Goal: Information Seeking & Learning: Find specific page/section

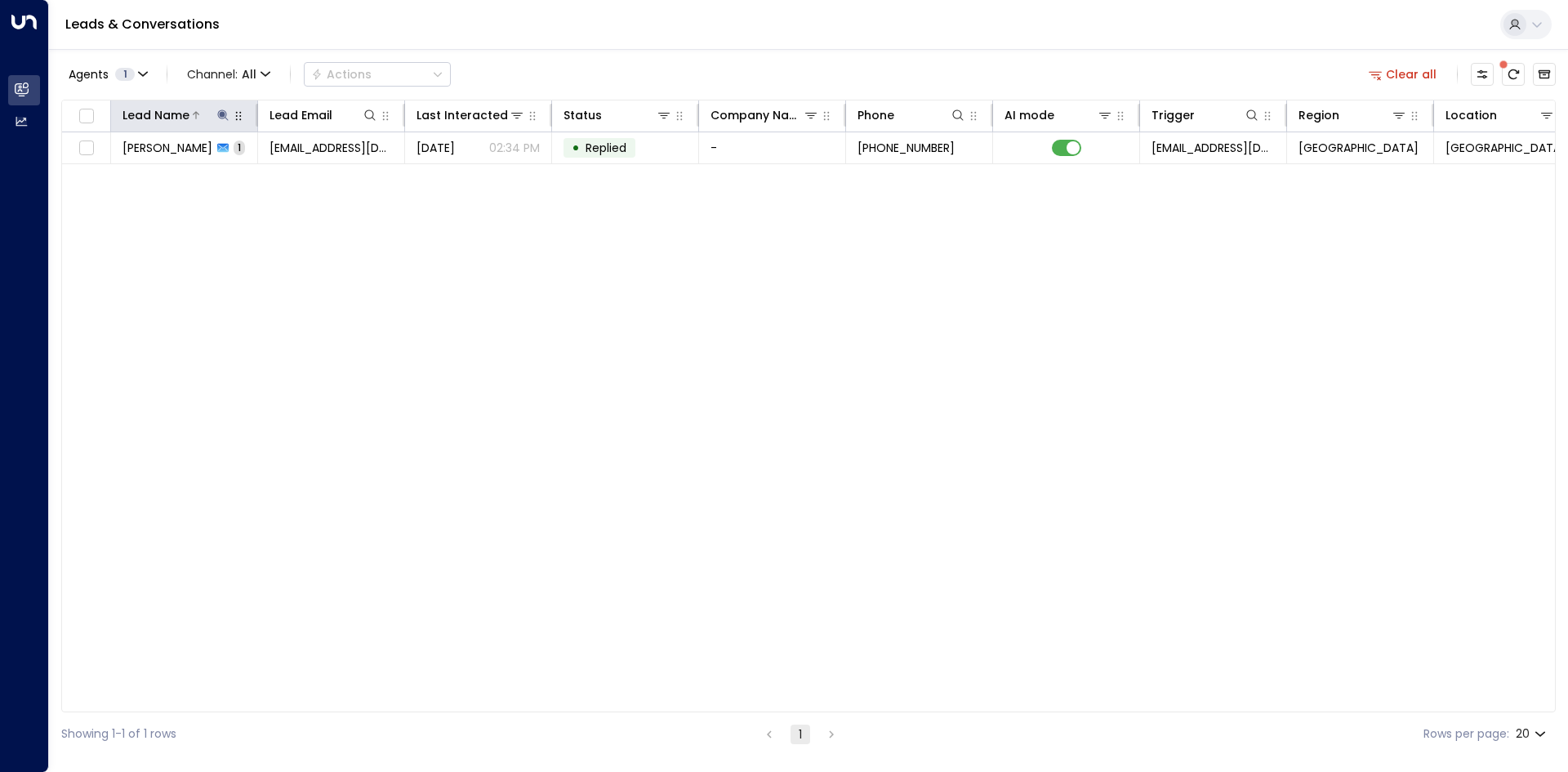
click at [217, 118] on icon at bounding box center [222, 114] width 13 height 13
click at [323, 175] on icon "button" at bounding box center [325, 174] width 11 height 11
click at [225, 174] on input "text" at bounding box center [223, 175] width 225 height 31
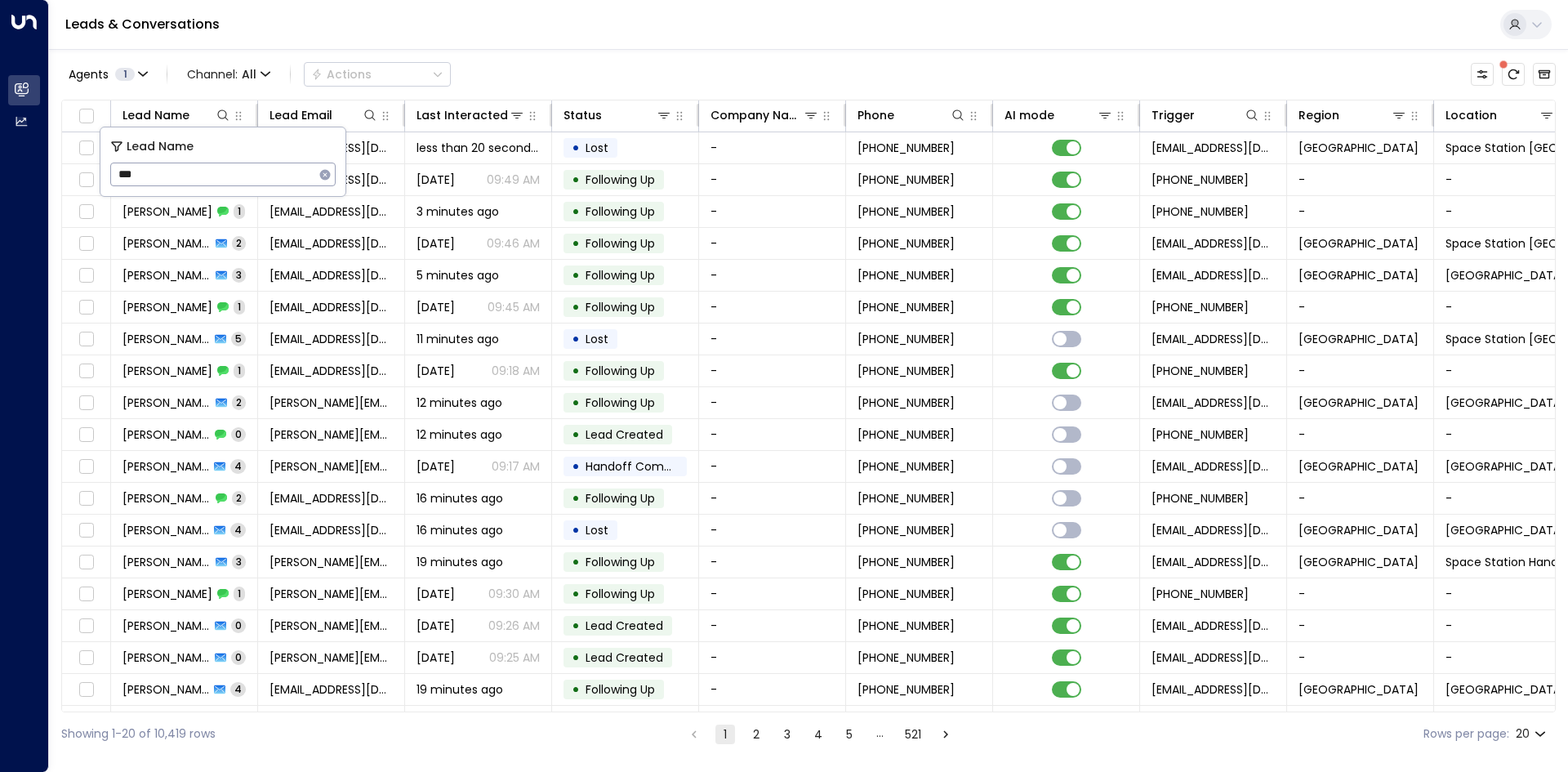
type input "****"
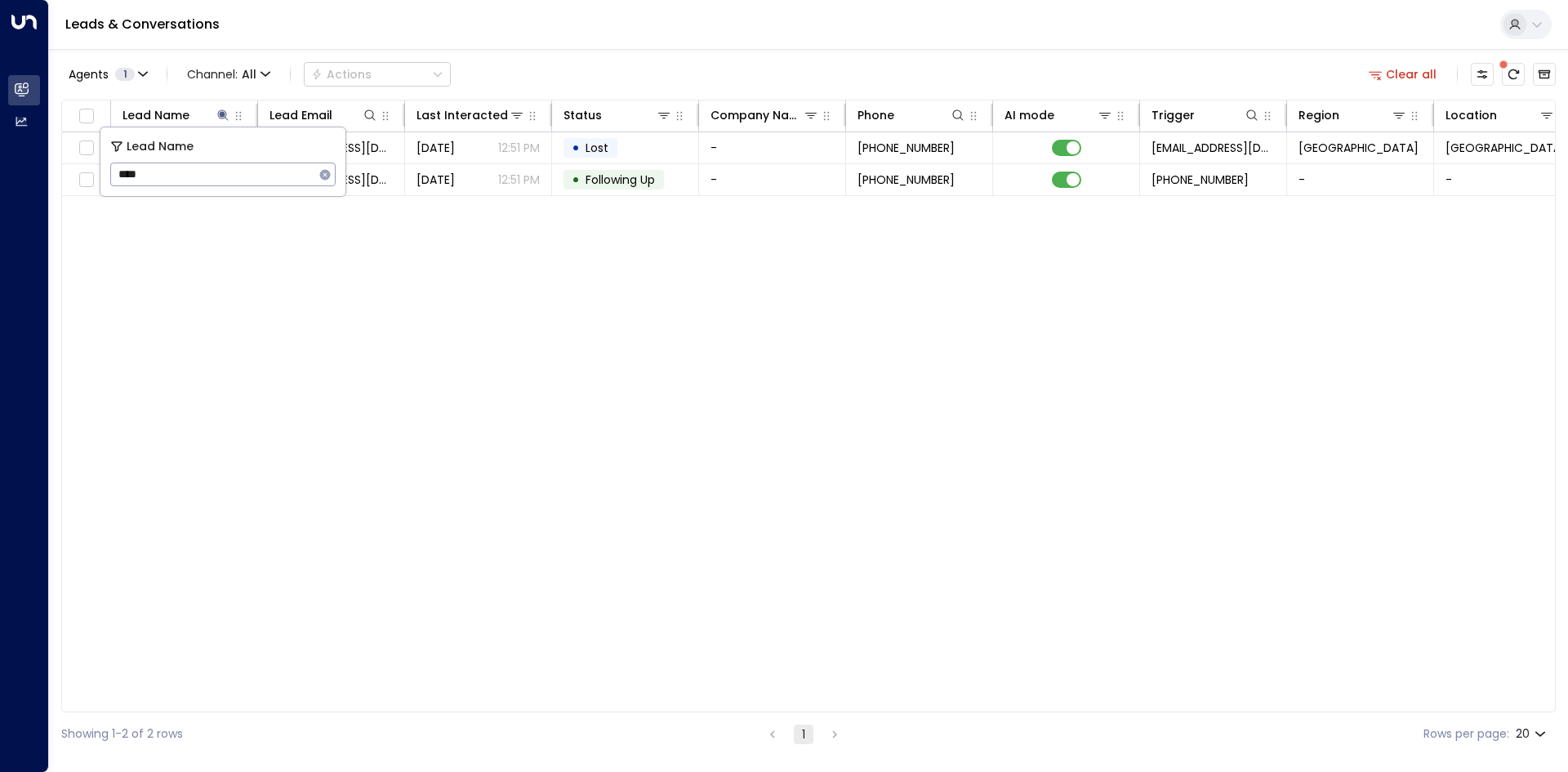
click at [268, 322] on div "Lead Name Lead Email Last Interacted Status Company Name Phone AI mode Trigger …" at bounding box center [808, 406] width 1494 height 613
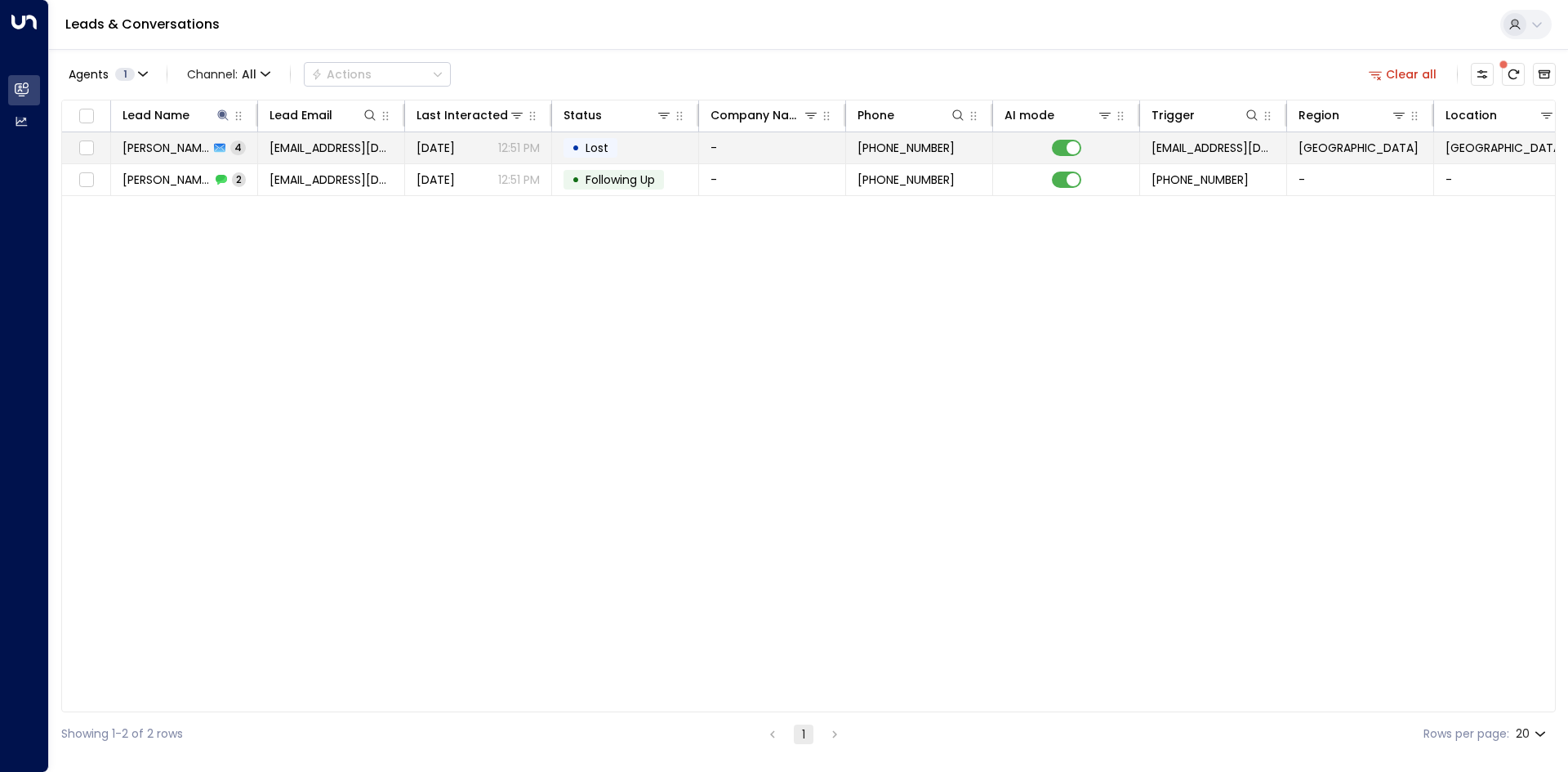
click at [291, 147] on span "[EMAIL_ADDRESS][DOMAIN_NAME]" at bounding box center [331, 147] width 124 height 16
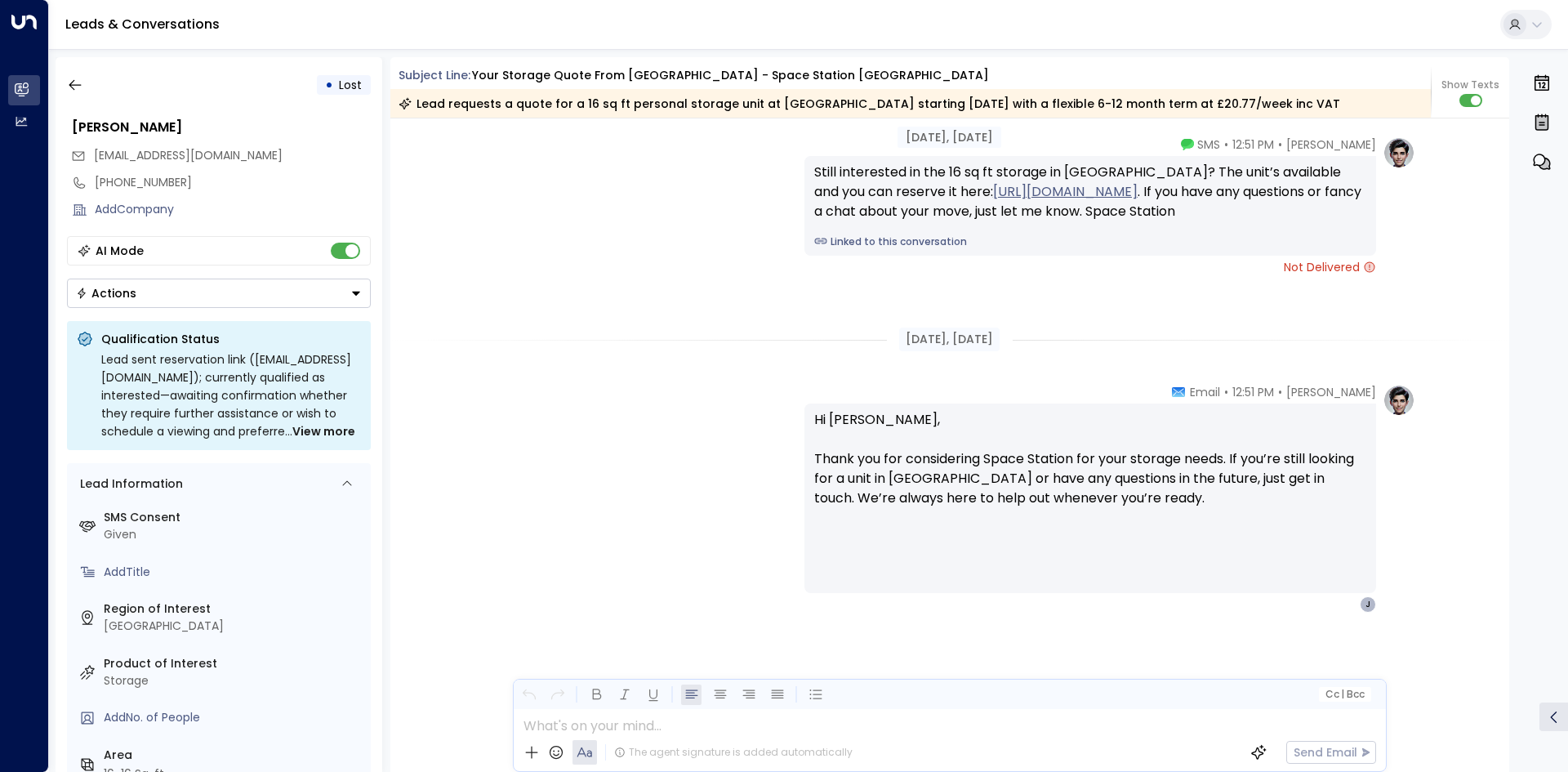
scroll to position [2486, 0]
drag, startPoint x: 75, startPoint y: 92, endPoint x: 247, endPoint y: 364, distance: 321.8
click at [81, 101] on div "• Lost [PERSON_NAME] [EMAIL_ADDRESS][DOMAIN_NAME] [PHONE_NUMBER] Add Company AI…" at bounding box center [219, 414] width 326 height 714
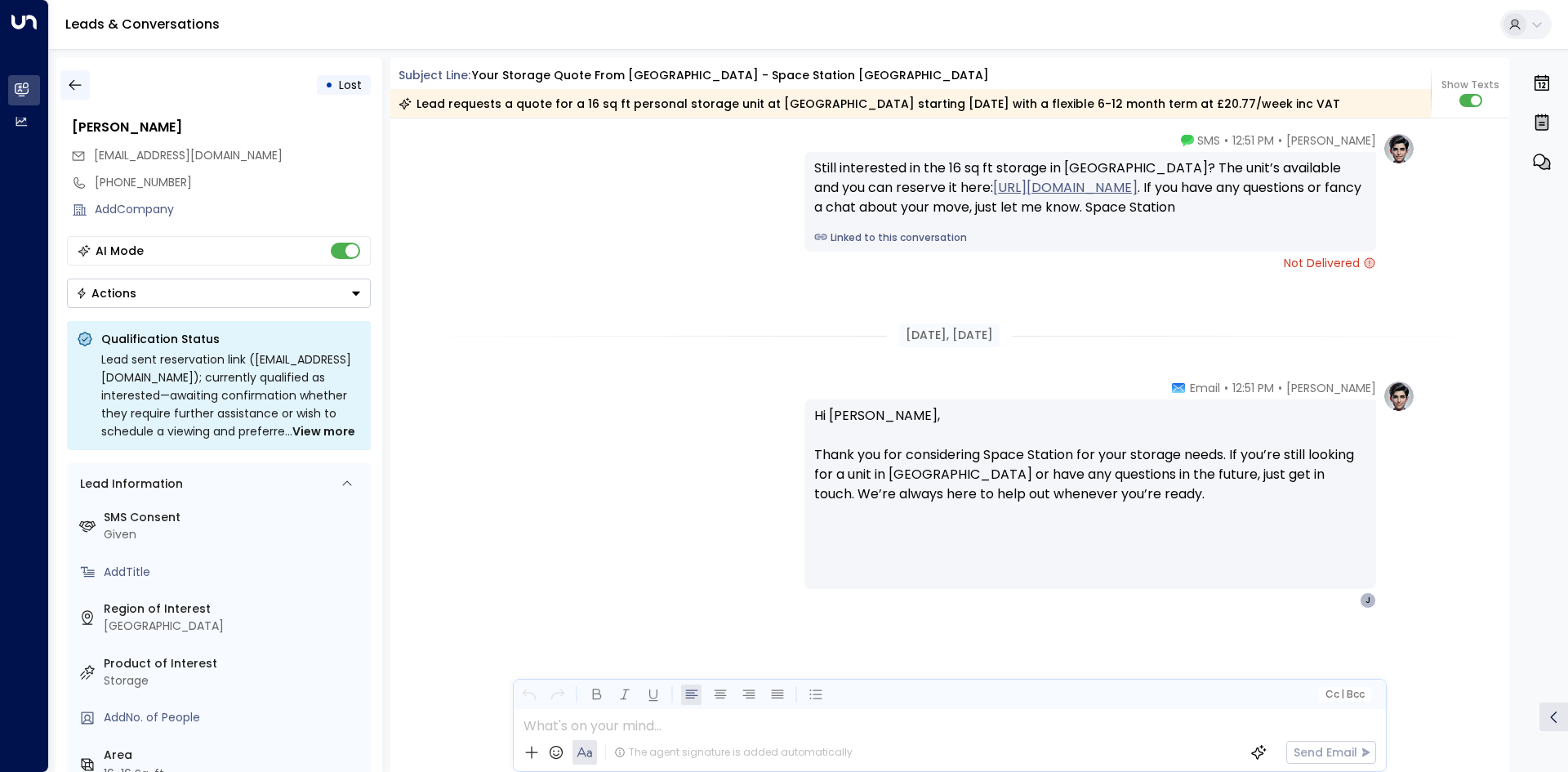
click at [83, 80] on button "button" at bounding box center [75, 85] width 30 height 30
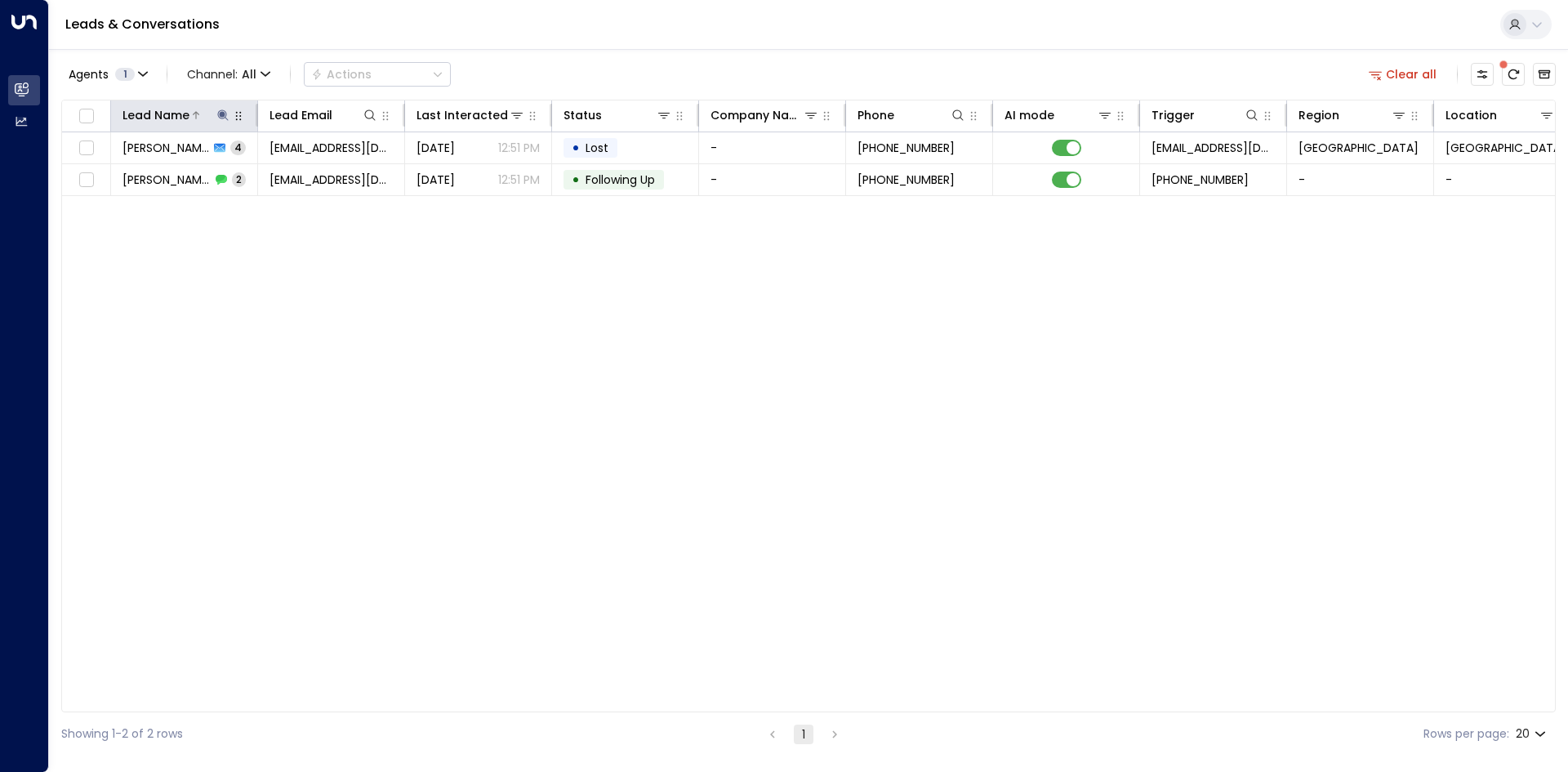
click at [222, 110] on icon at bounding box center [222, 114] width 11 height 11
click at [324, 169] on icon "button" at bounding box center [325, 175] width 13 height 13
click at [255, 169] on input "text" at bounding box center [223, 175] width 225 height 31
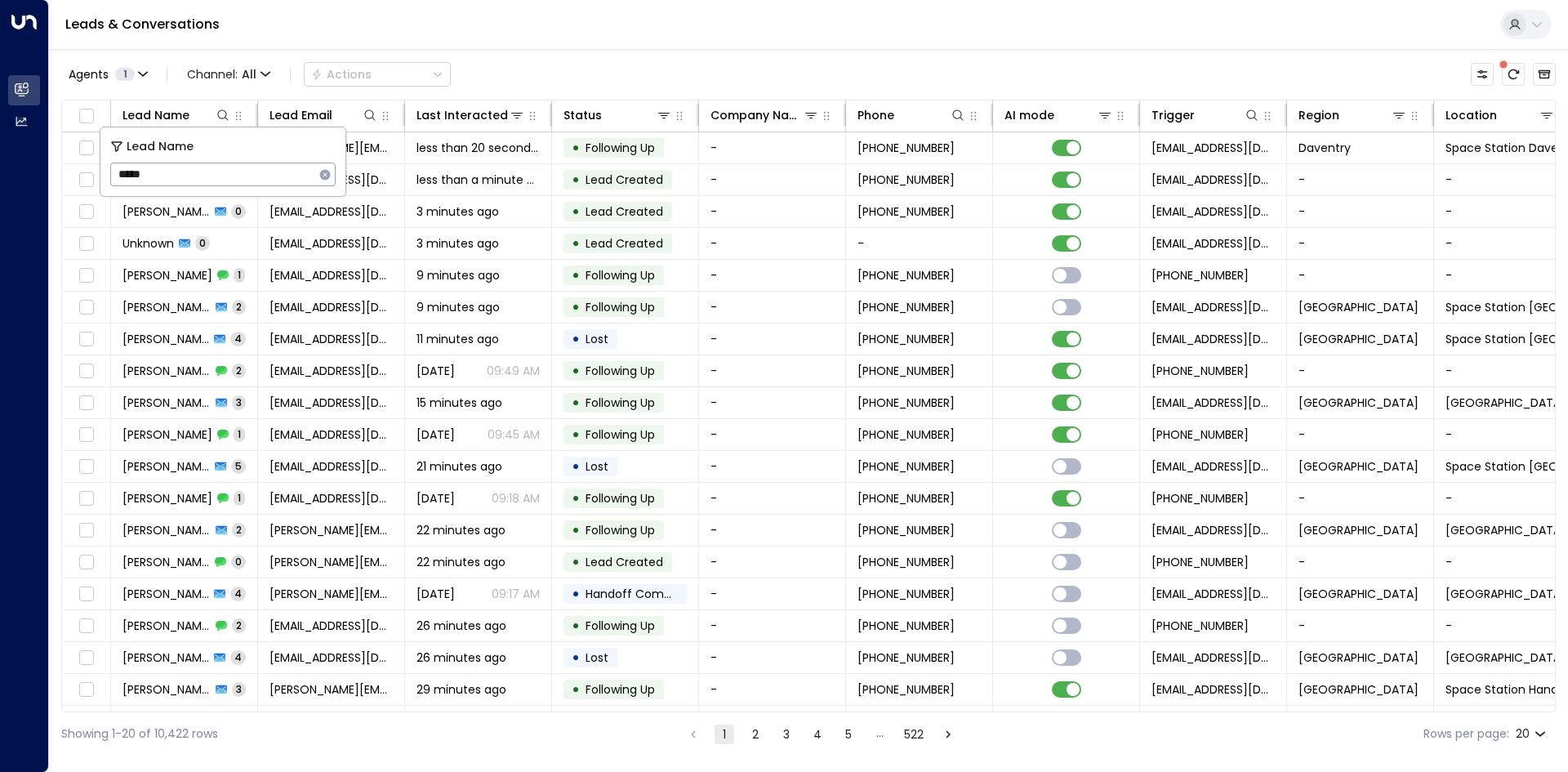
type input "*****"
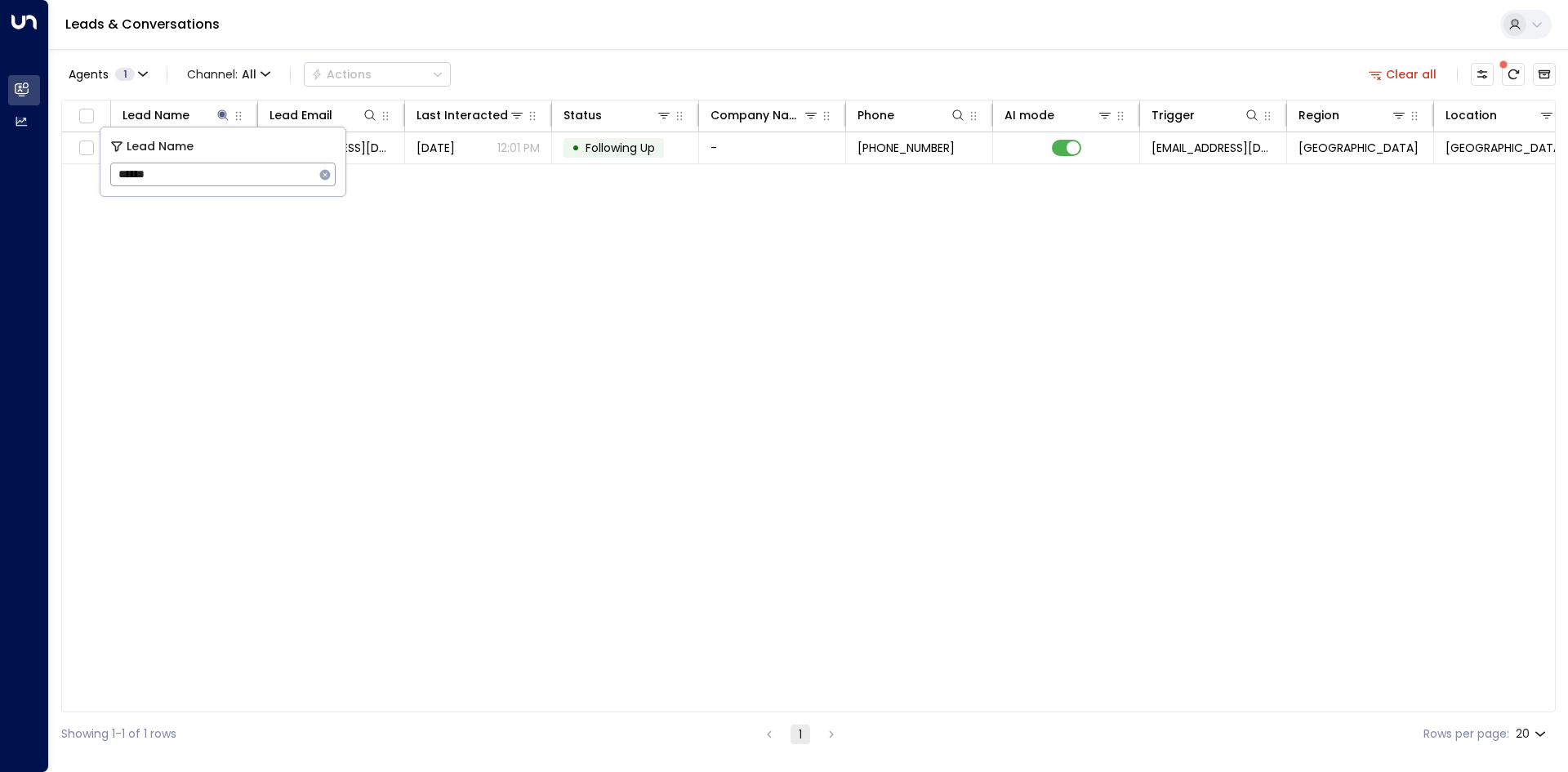
click at [302, 303] on div "Lead Name Lead Email Last Interacted Status Company Name Phone AI mode Trigger …" at bounding box center [808, 406] width 1494 height 613
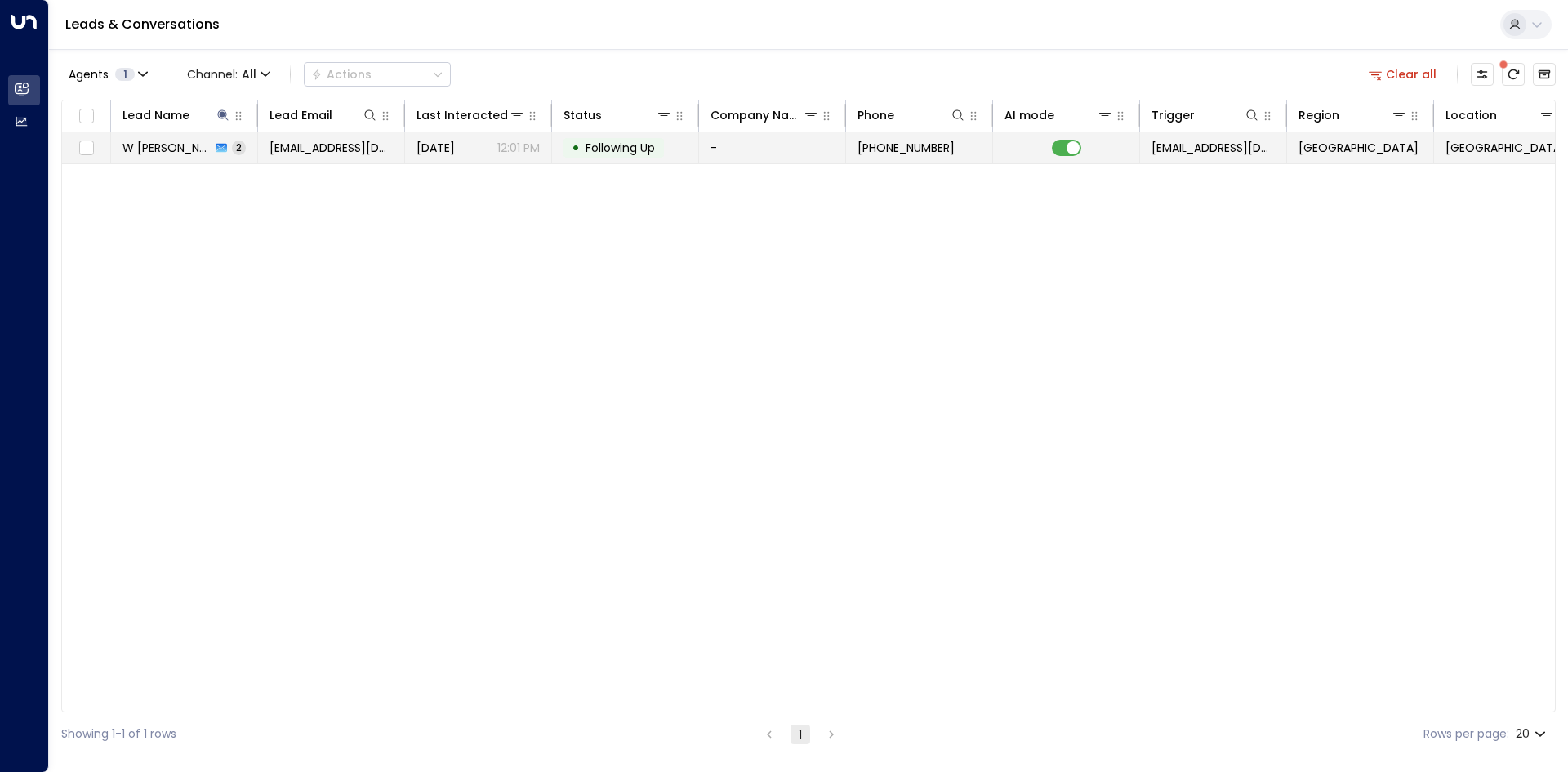
click at [274, 144] on span "[EMAIL_ADDRESS][DOMAIN_NAME]" at bounding box center [331, 147] width 124 height 16
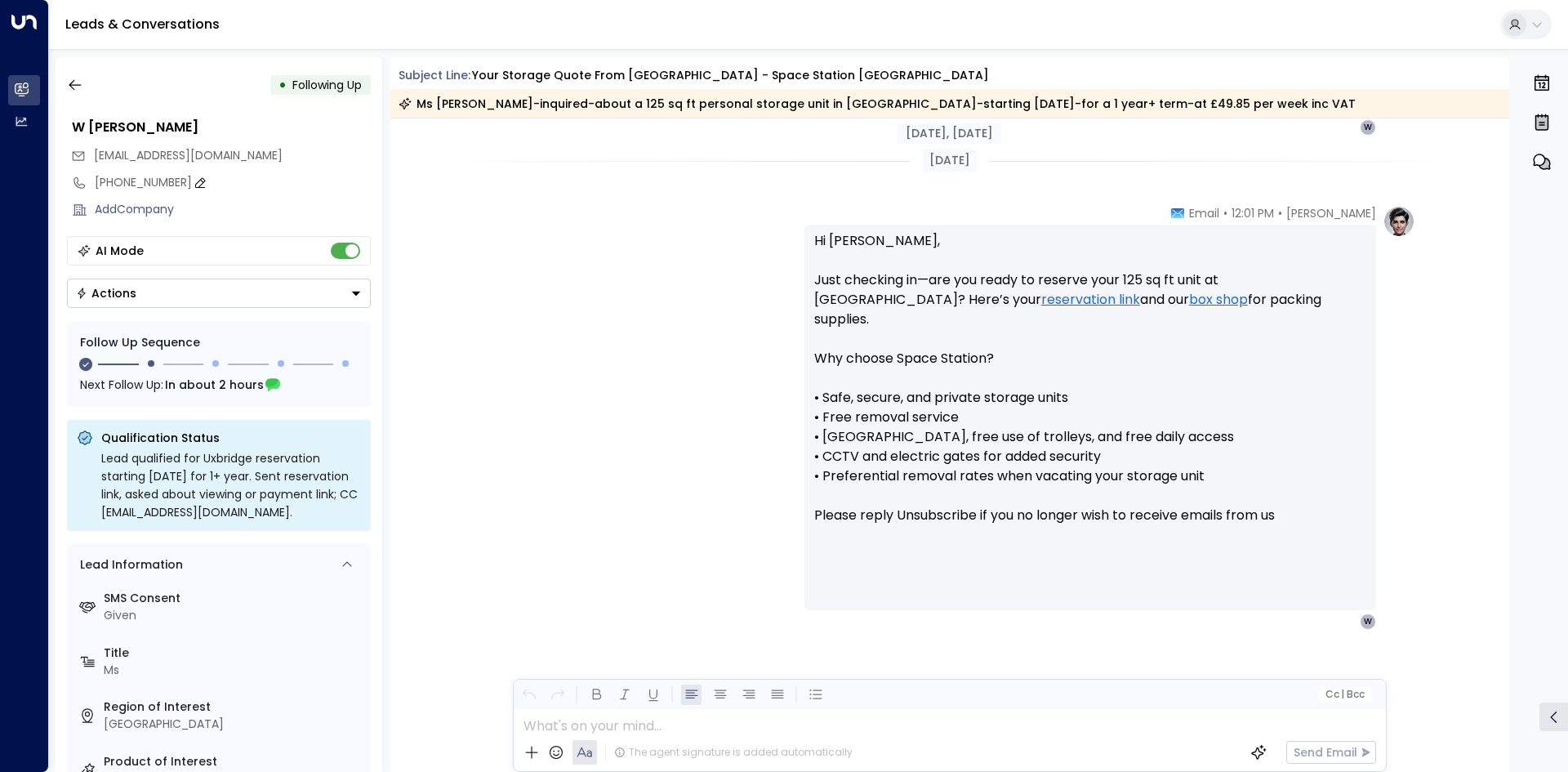
scroll to position [1180, 0]
click at [82, 86] on icon "button" at bounding box center [75, 85] width 16 height 16
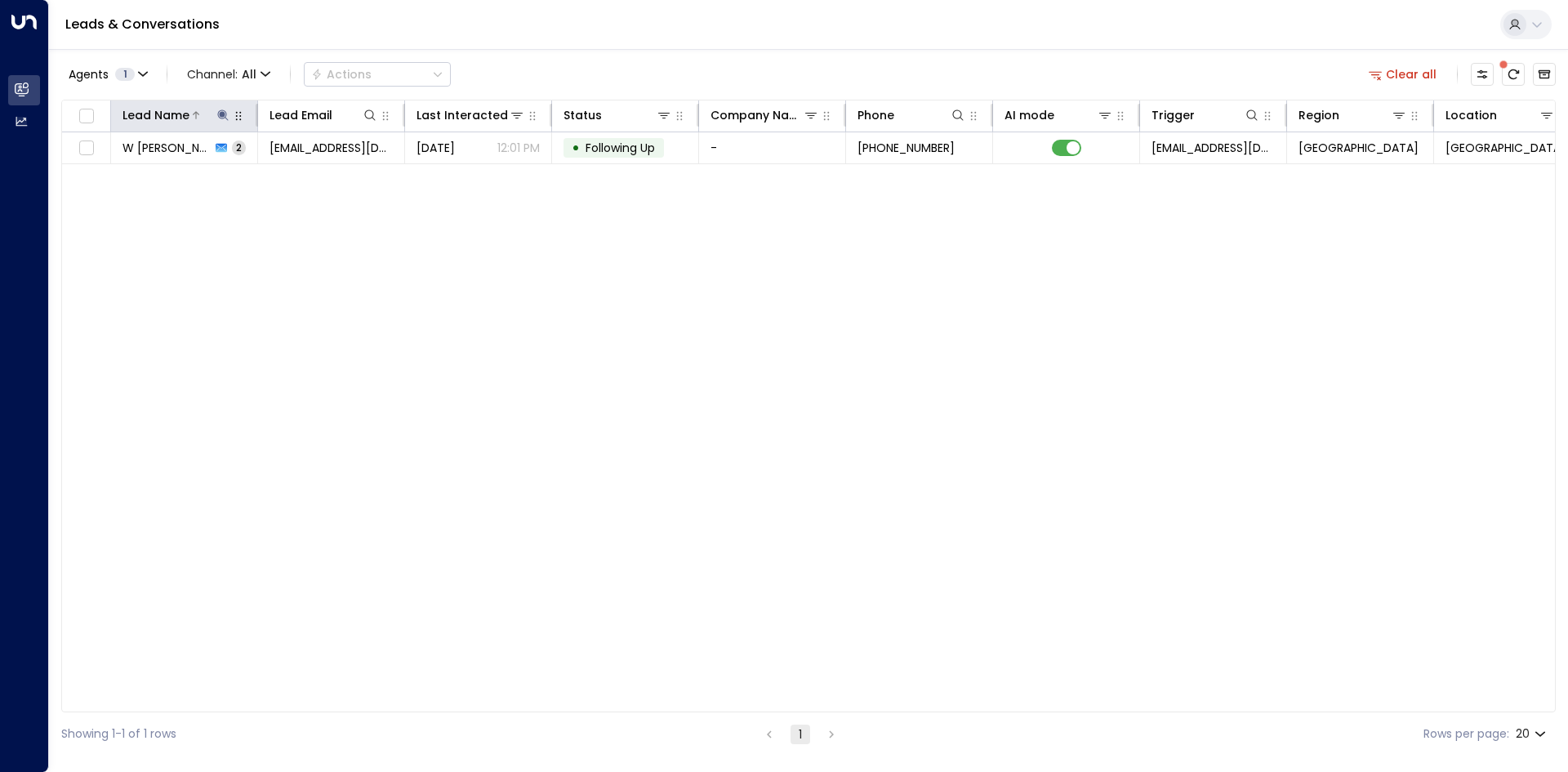
click at [221, 114] on icon at bounding box center [222, 114] width 11 height 11
click at [315, 175] on button "button" at bounding box center [325, 175] width 21 height 21
click at [241, 175] on input "text" at bounding box center [223, 175] width 225 height 31
type input "*******"
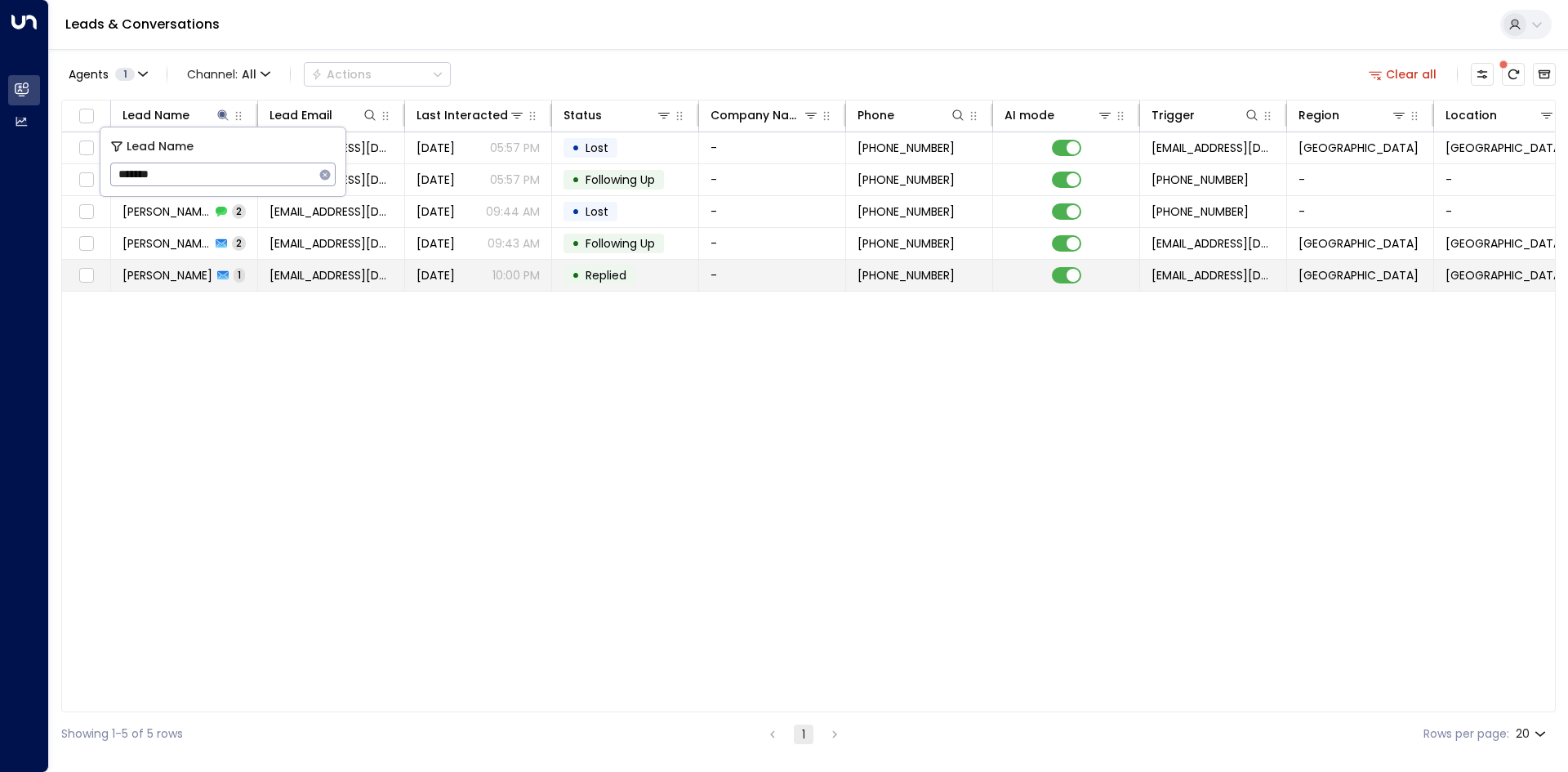
click at [352, 271] on span "[EMAIL_ADDRESS][DOMAIN_NAME]" at bounding box center [331, 275] width 124 height 16
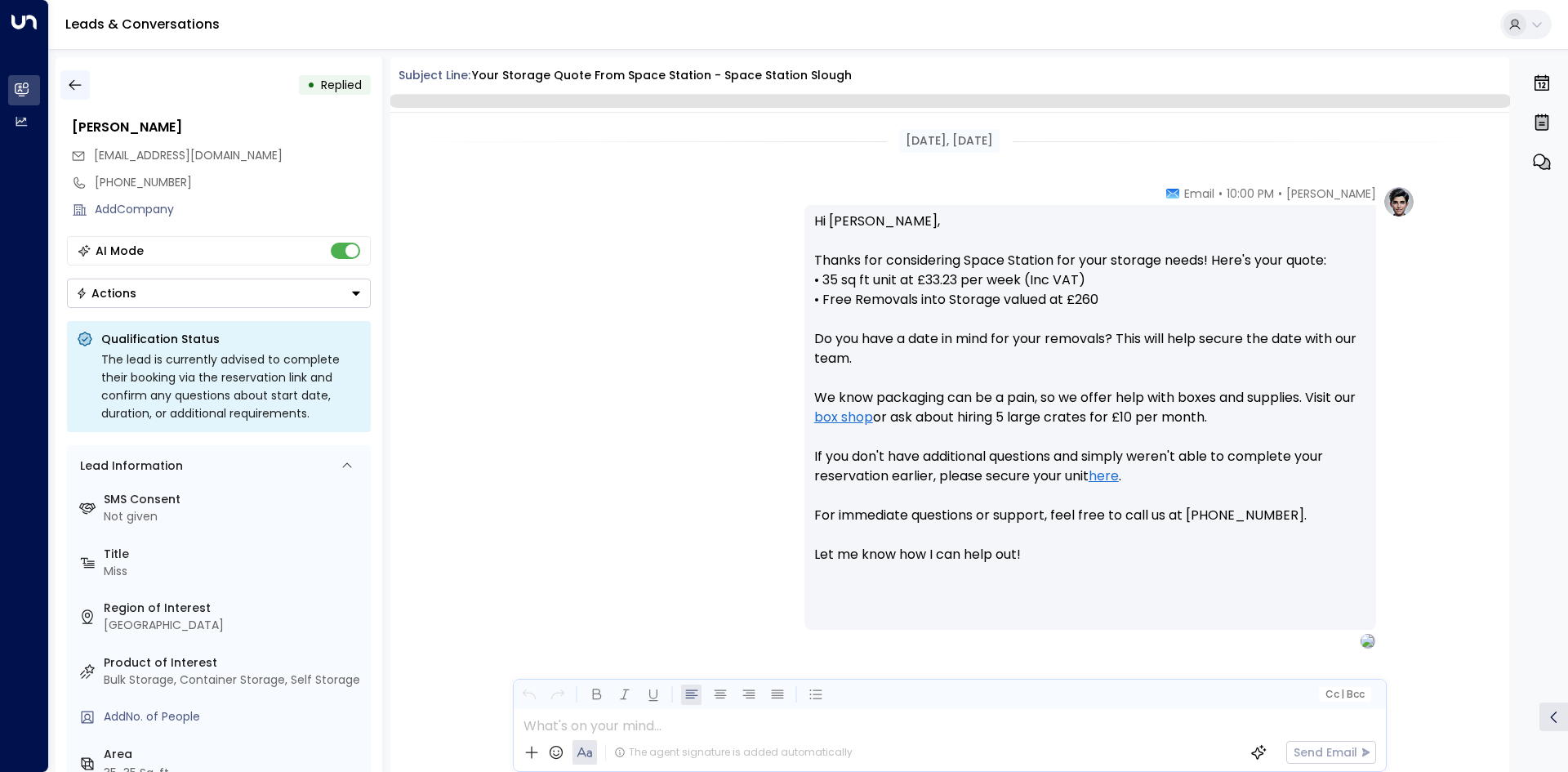
scroll to position [41, 0]
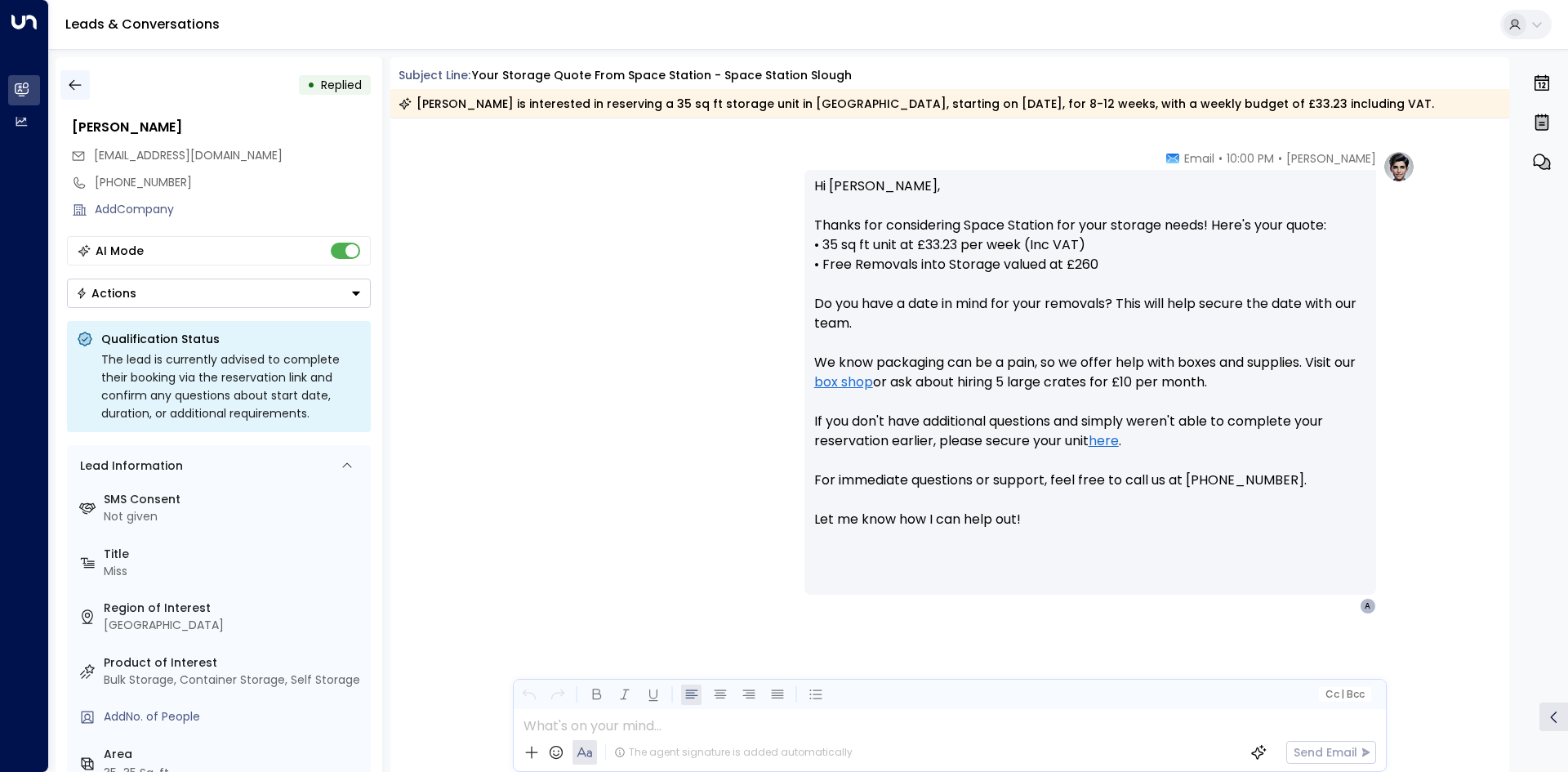
click at [84, 94] on button "button" at bounding box center [75, 85] width 30 height 30
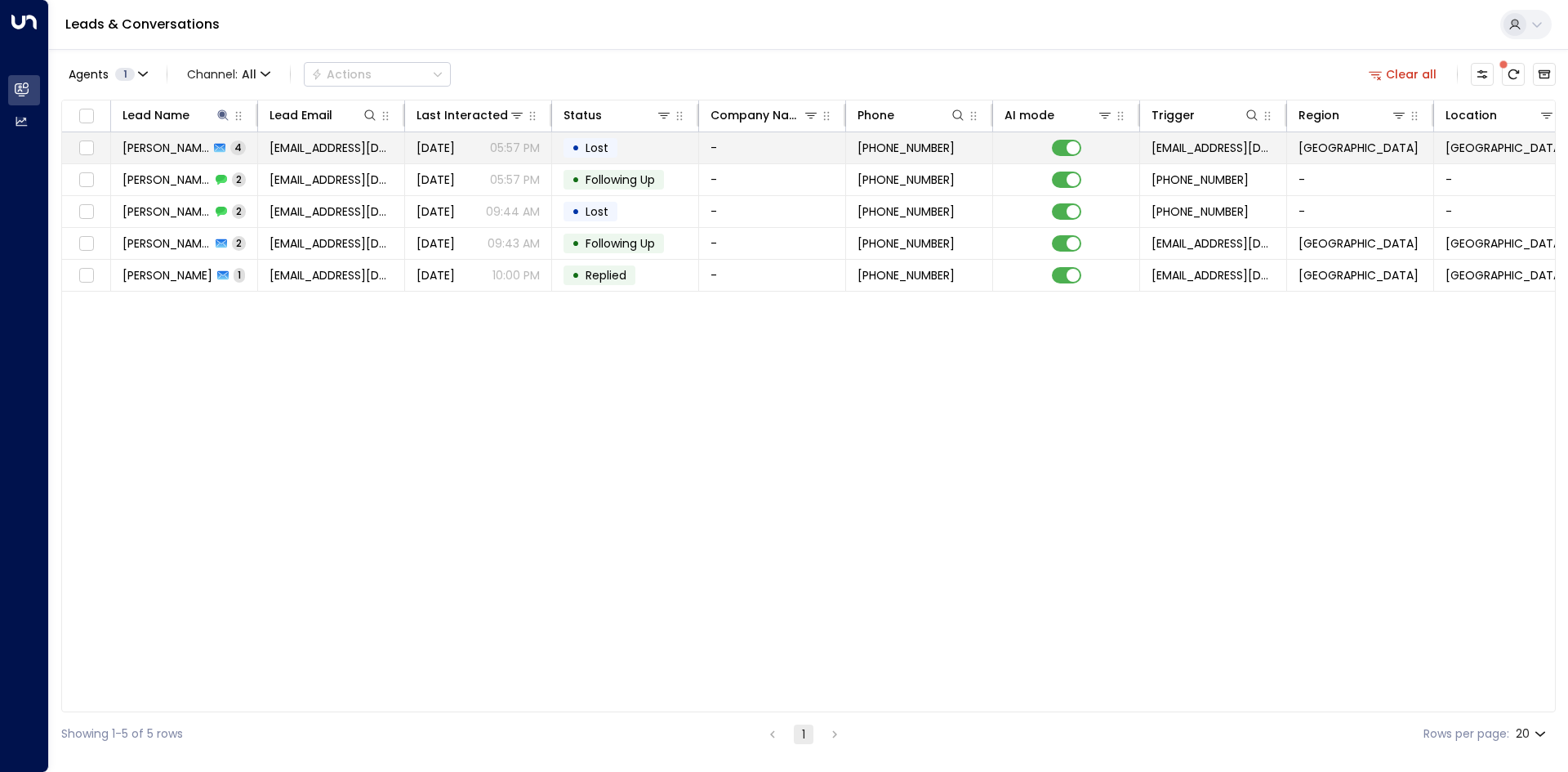
click at [295, 153] on span "[EMAIL_ADDRESS][DOMAIN_NAME]" at bounding box center [331, 147] width 124 height 16
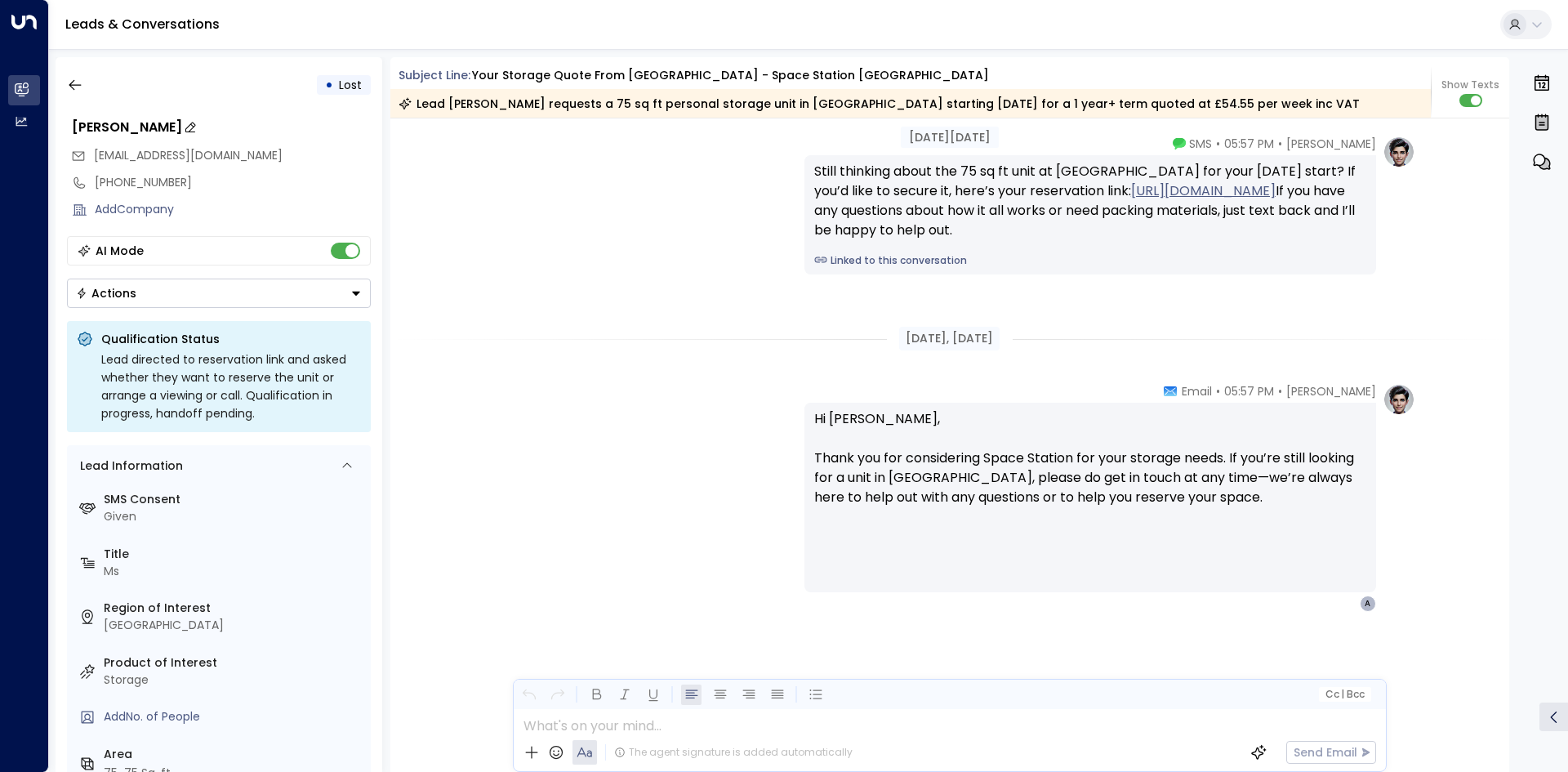
scroll to position [2352, 0]
click at [88, 85] on button "button" at bounding box center [75, 85] width 30 height 30
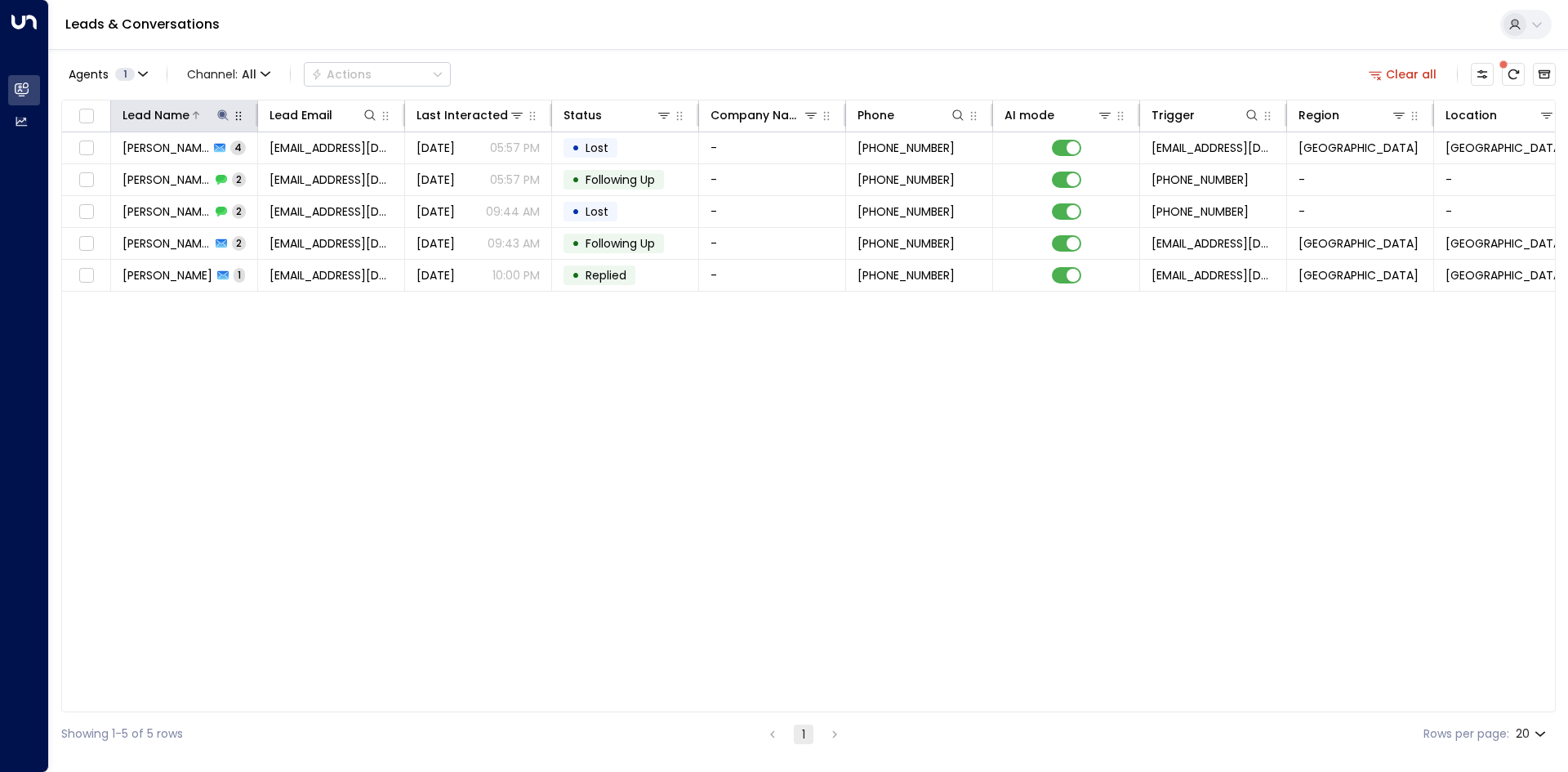
click at [221, 111] on icon at bounding box center [222, 114] width 13 height 13
click at [320, 173] on icon "button" at bounding box center [325, 175] width 13 height 13
click at [214, 174] on input "text" at bounding box center [223, 175] width 225 height 31
type input "****"
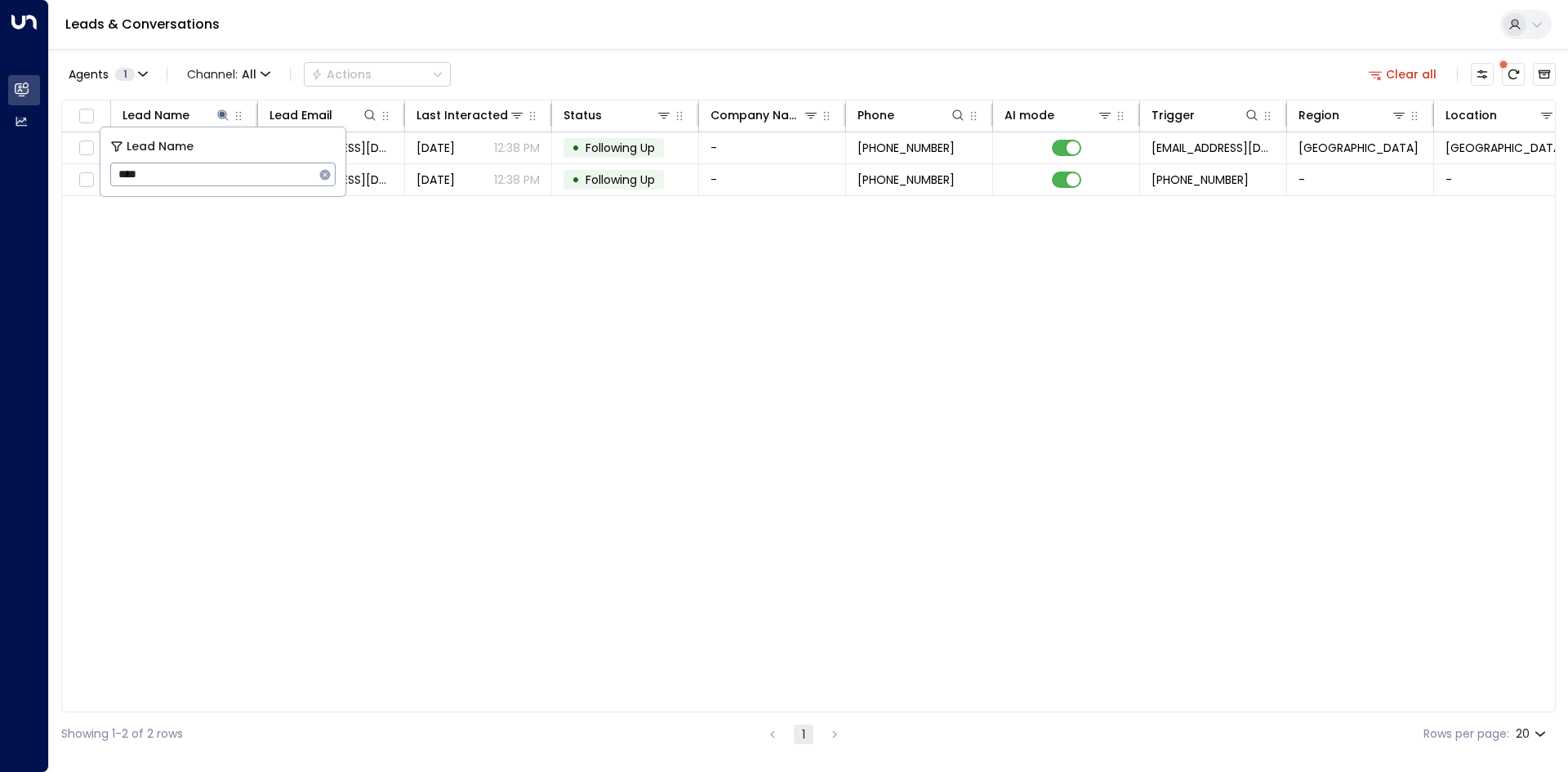
click at [357, 331] on div "Lead Name Lead Email Last Interacted Status Company Name Phone AI mode Trigger …" at bounding box center [808, 406] width 1494 height 613
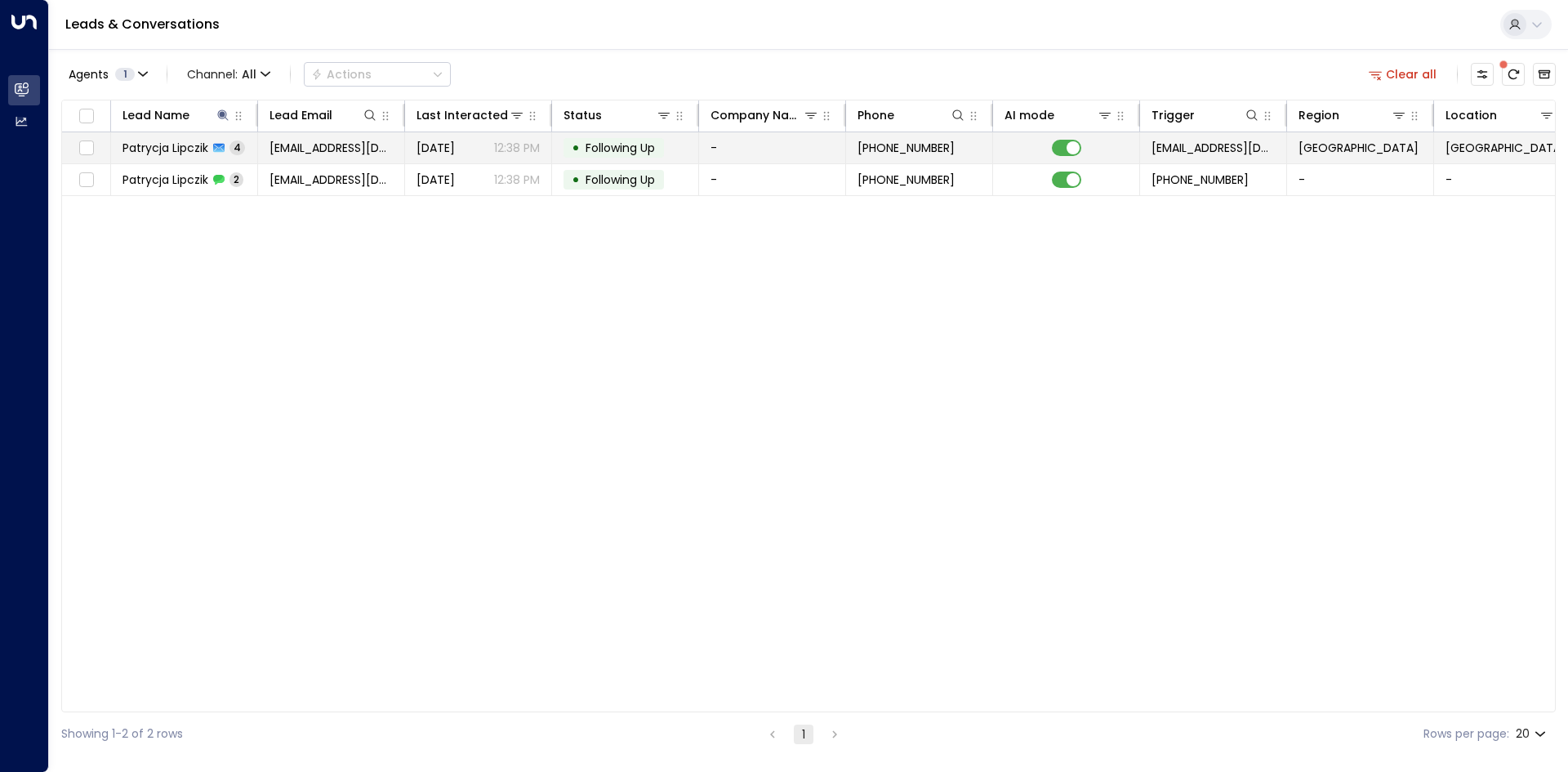
click at [247, 154] on td "Patrycja Lipczik 4" at bounding box center [184, 147] width 147 height 31
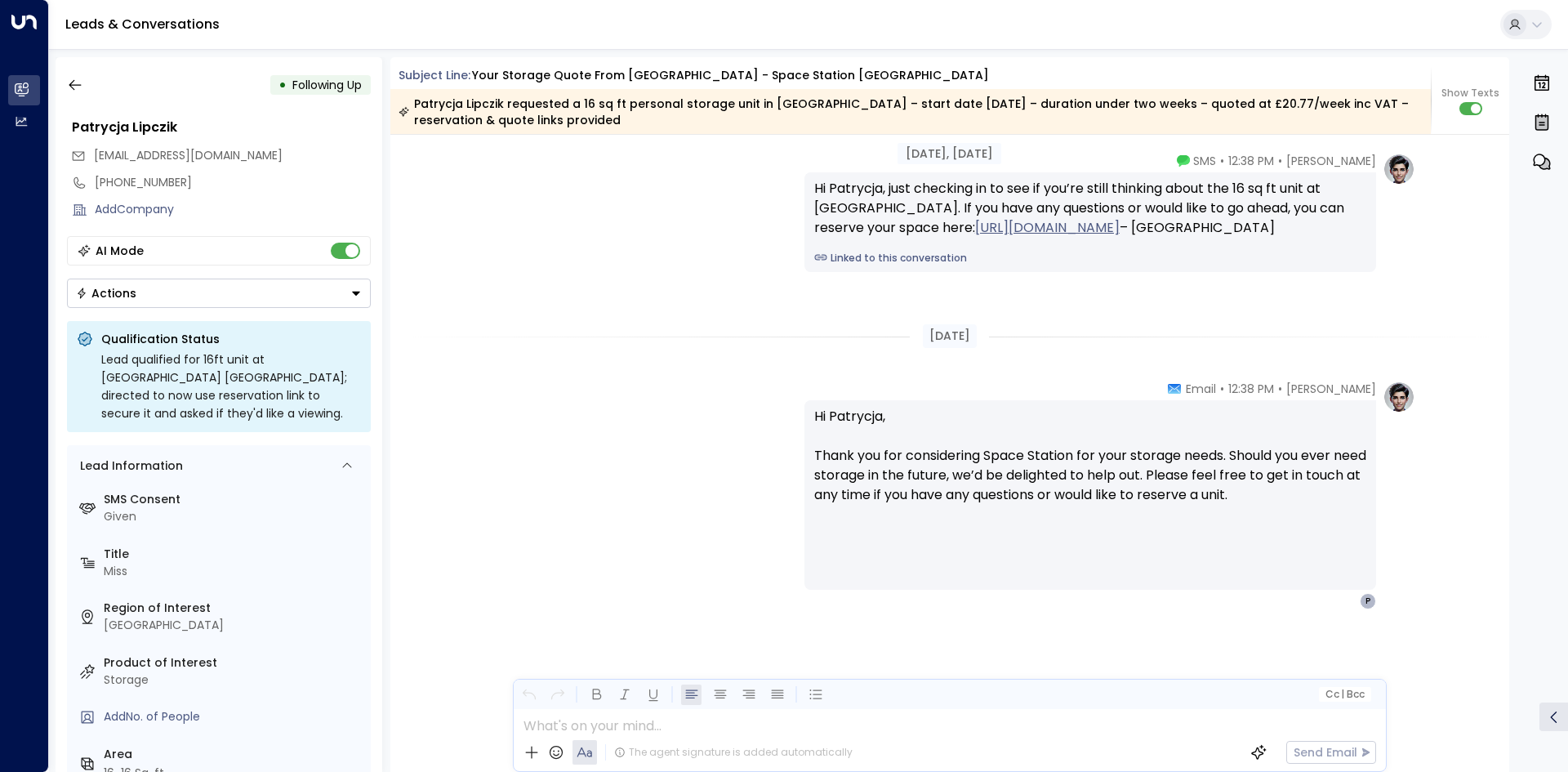
scroll to position [2330, 0]
click at [81, 88] on icon "button" at bounding box center [75, 85] width 16 height 16
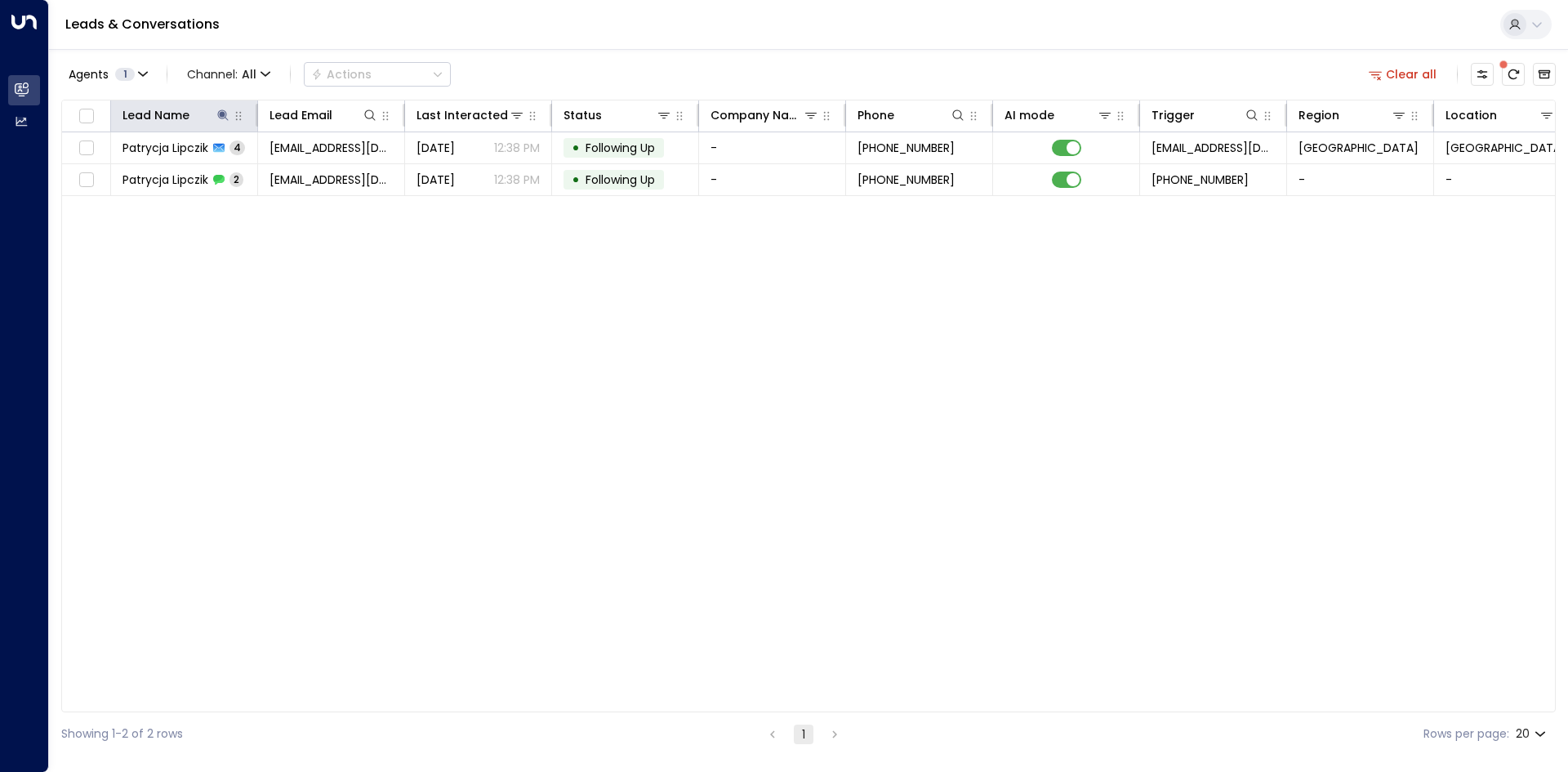
drag, startPoint x: 226, startPoint y: 118, endPoint x: 227, endPoint y: 125, distance: 7.1
click at [226, 117] on icon at bounding box center [222, 114] width 13 height 13
drag, startPoint x: 329, startPoint y: 170, endPoint x: 224, endPoint y: 185, distance: 106.1
click at [320, 173] on icon "button" at bounding box center [325, 174] width 11 height 11
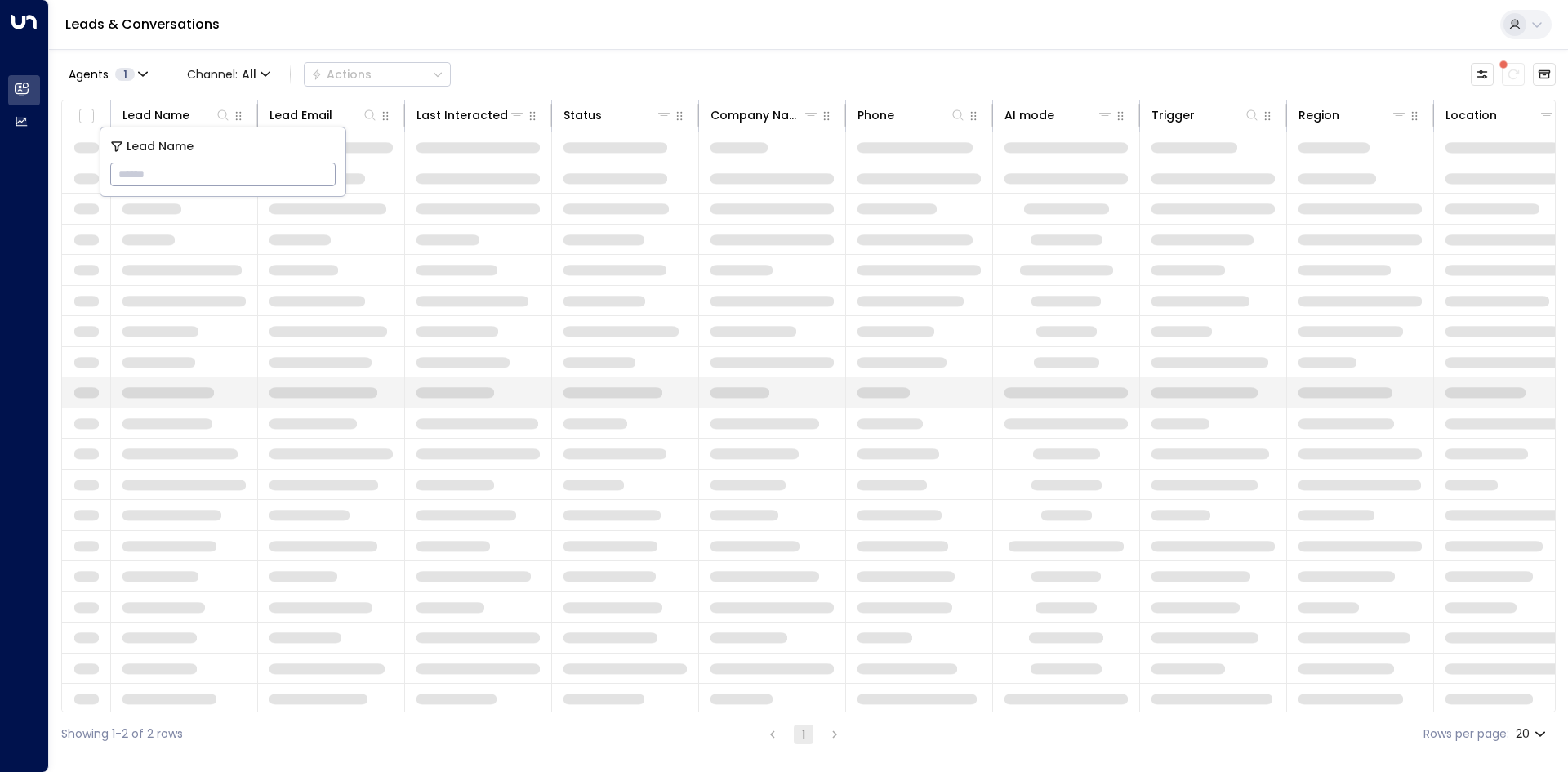
type input "********"
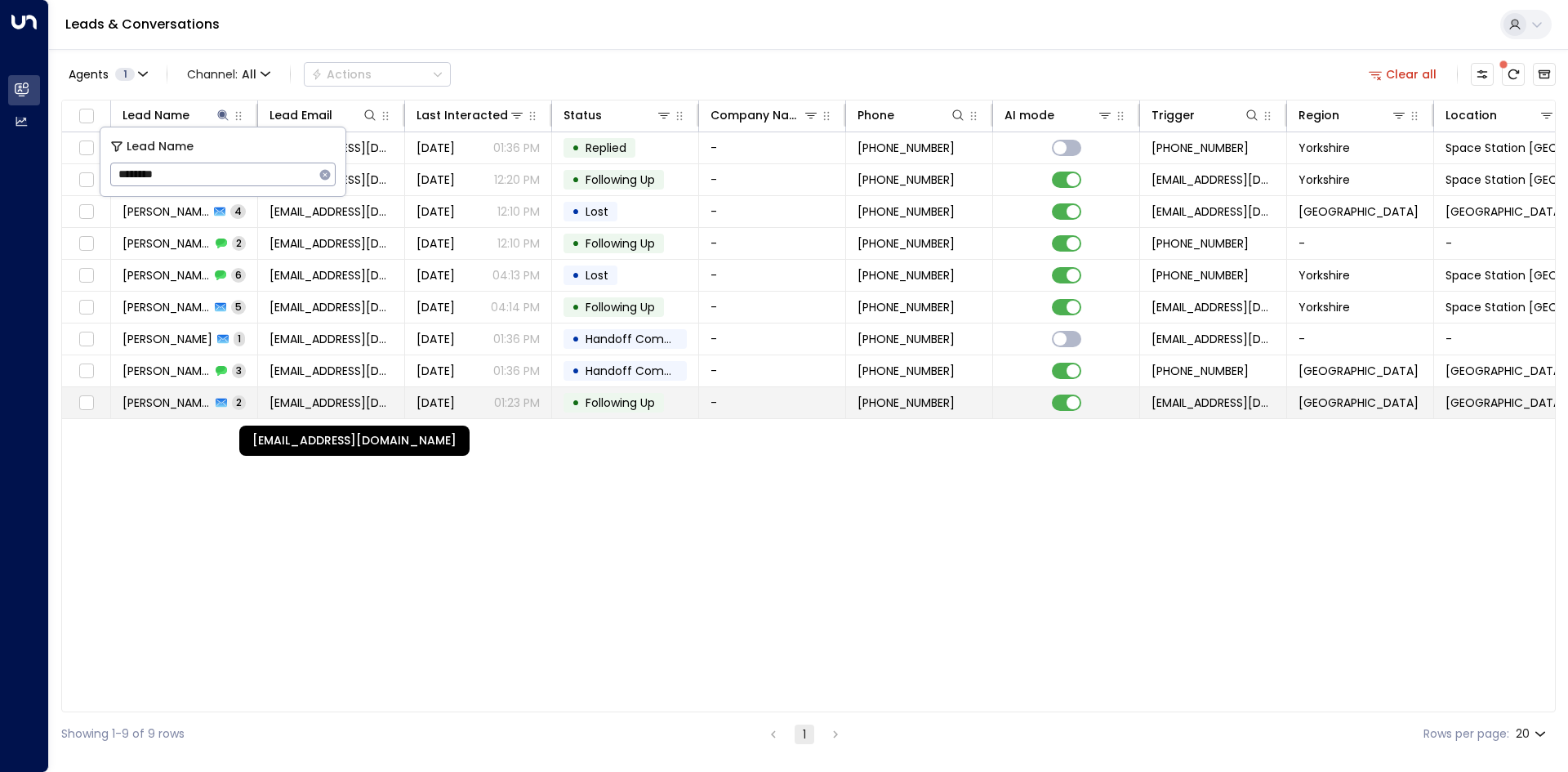
click at [292, 457] on div "[EMAIL_ADDRESS][DOMAIN_NAME]" at bounding box center [354, 436] width 234 height 43
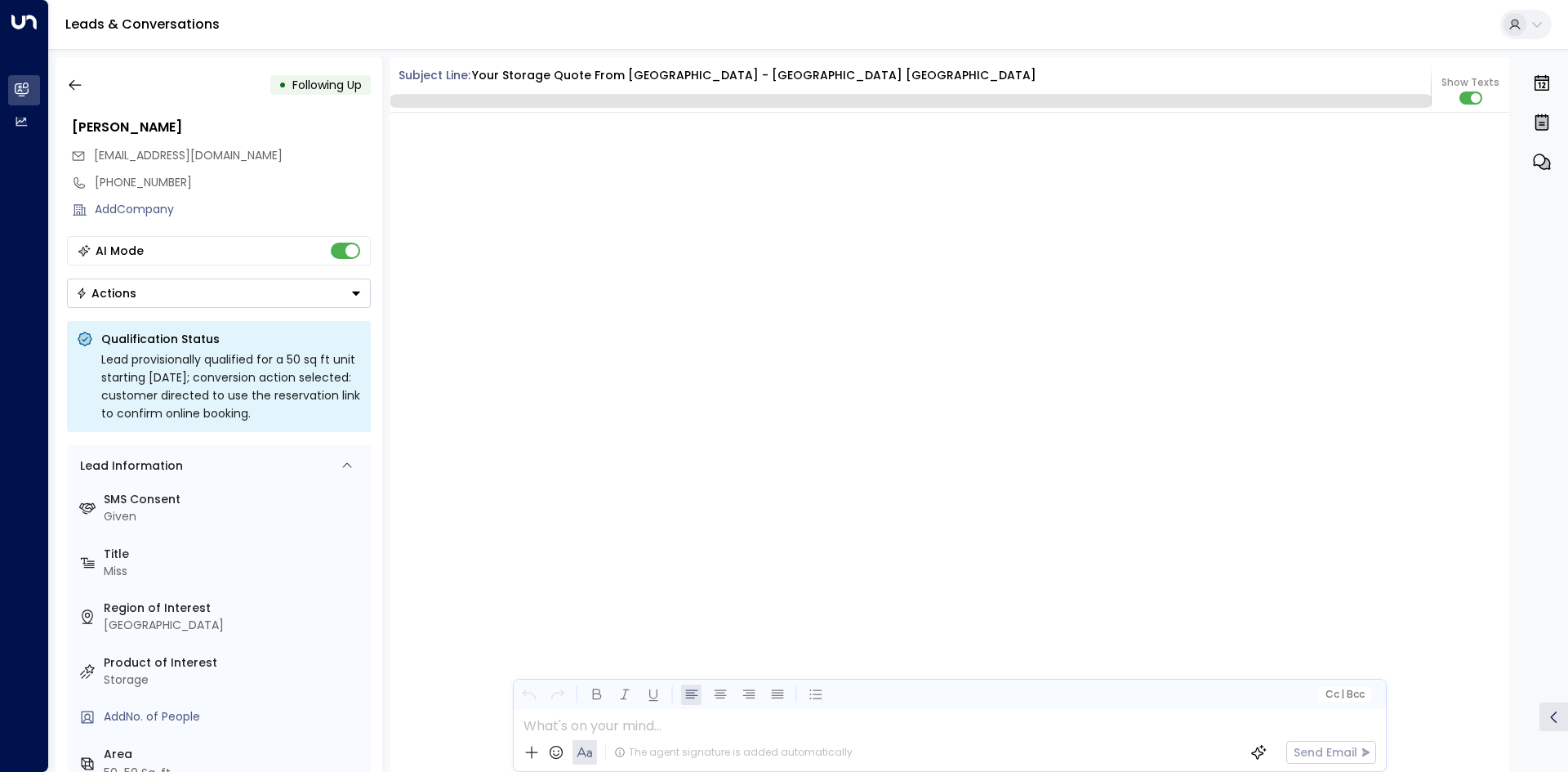
scroll to position [1745, 0]
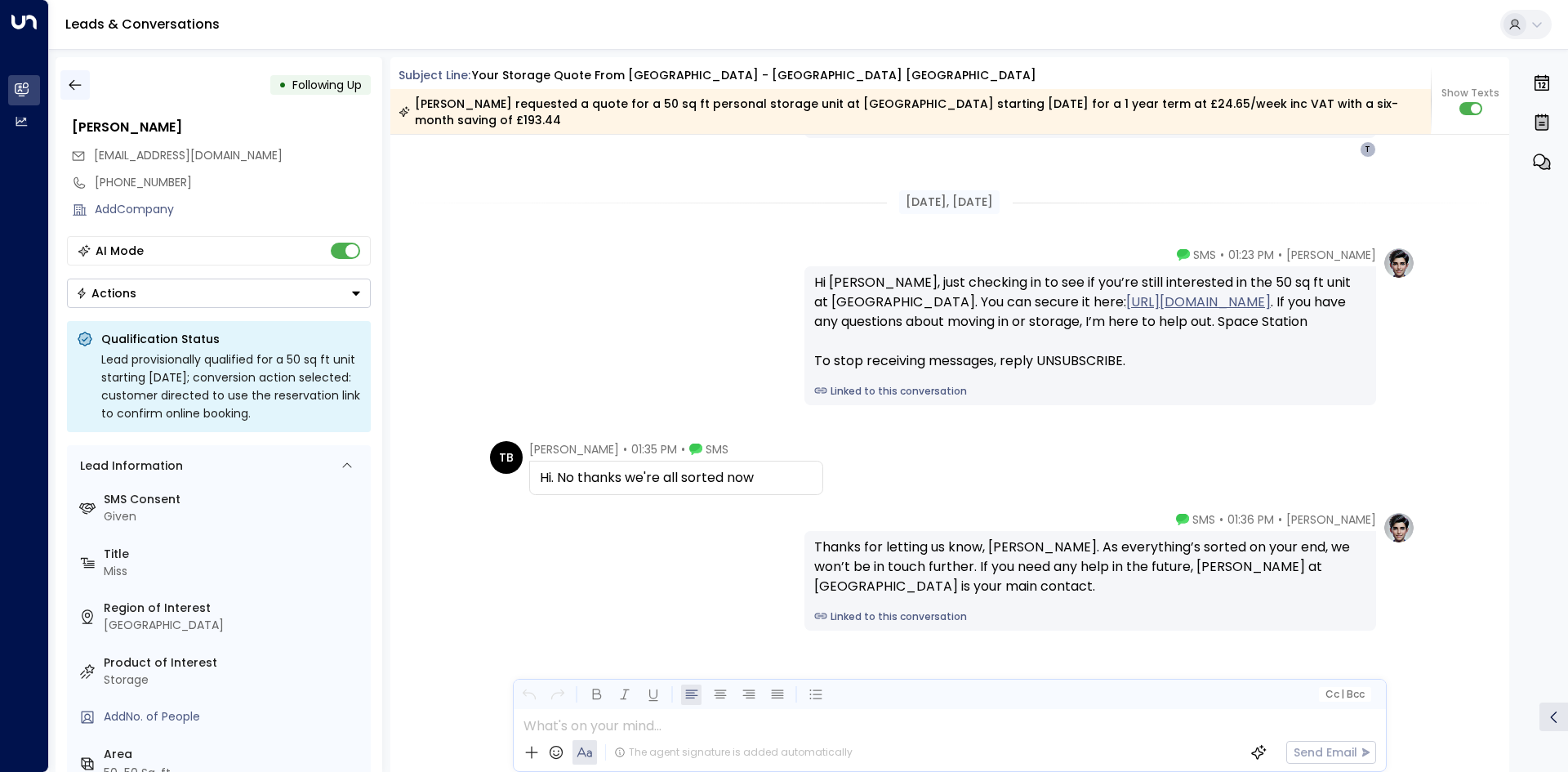
click at [74, 84] on icon "button" at bounding box center [75, 85] width 16 height 16
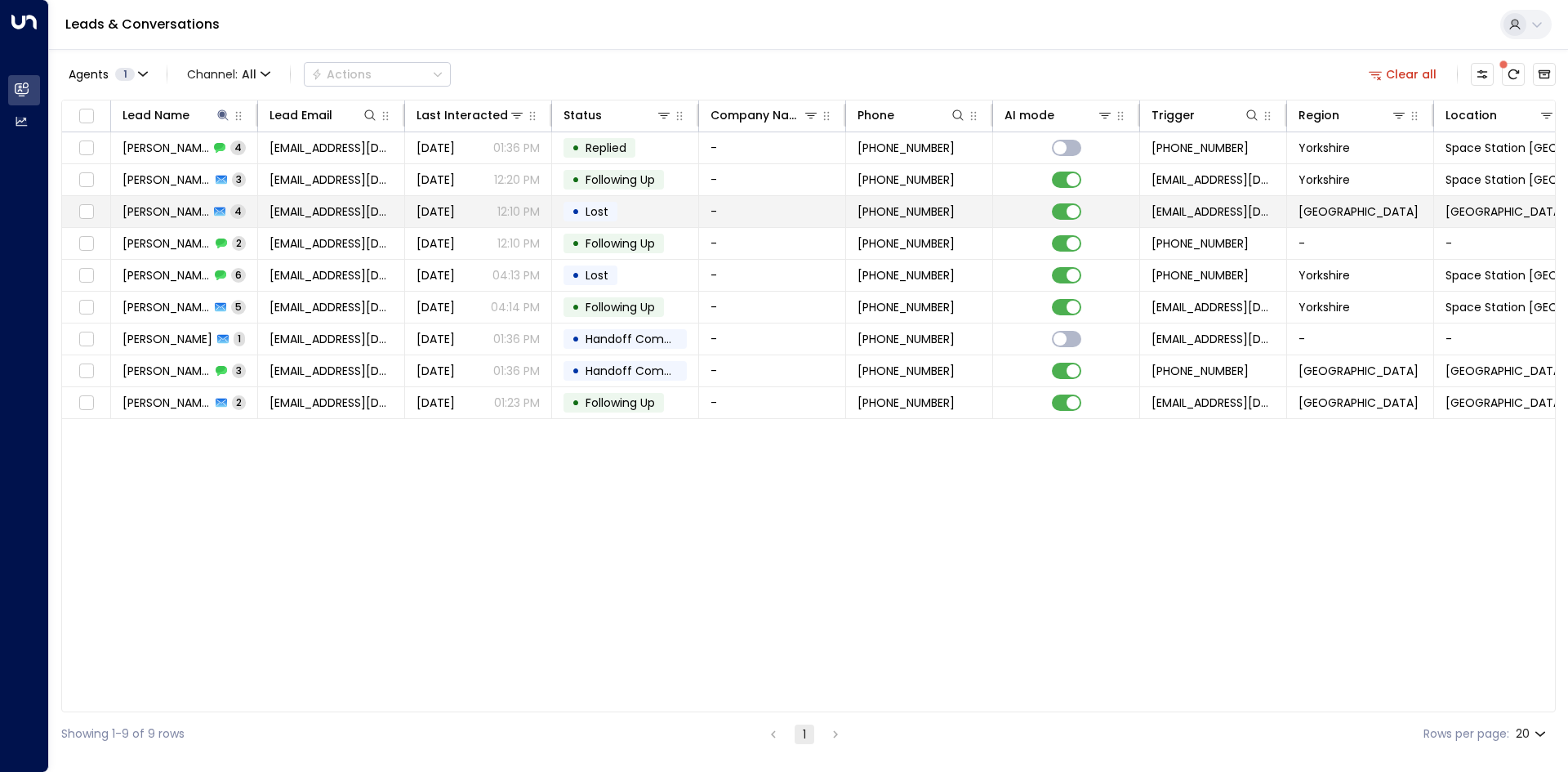
click at [302, 211] on span "[EMAIL_ADDRESS][DOMAIN_NAME]" at bounding box center [331, 211] width 124 height 16
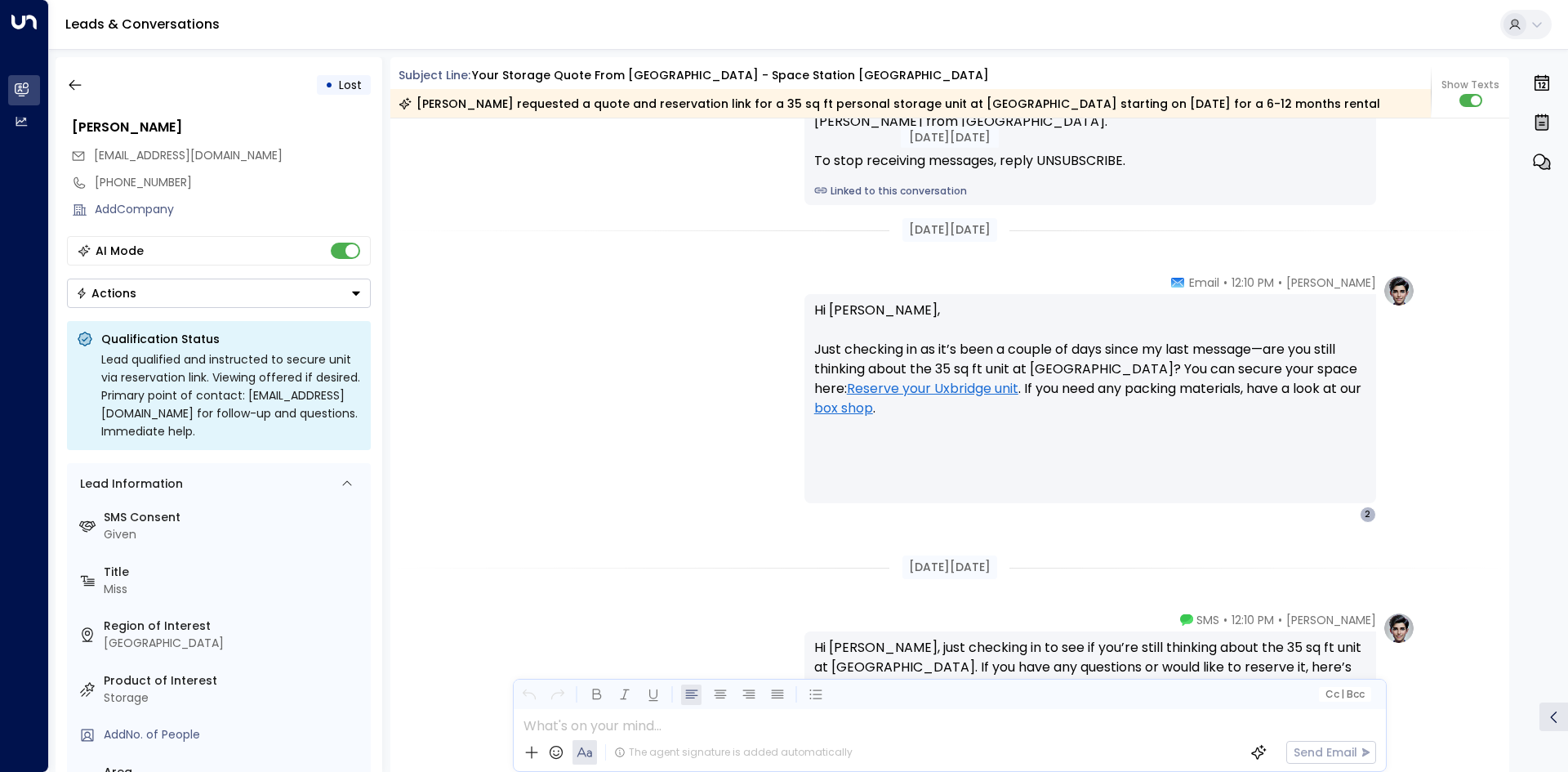
scroll to position [2422, 0]
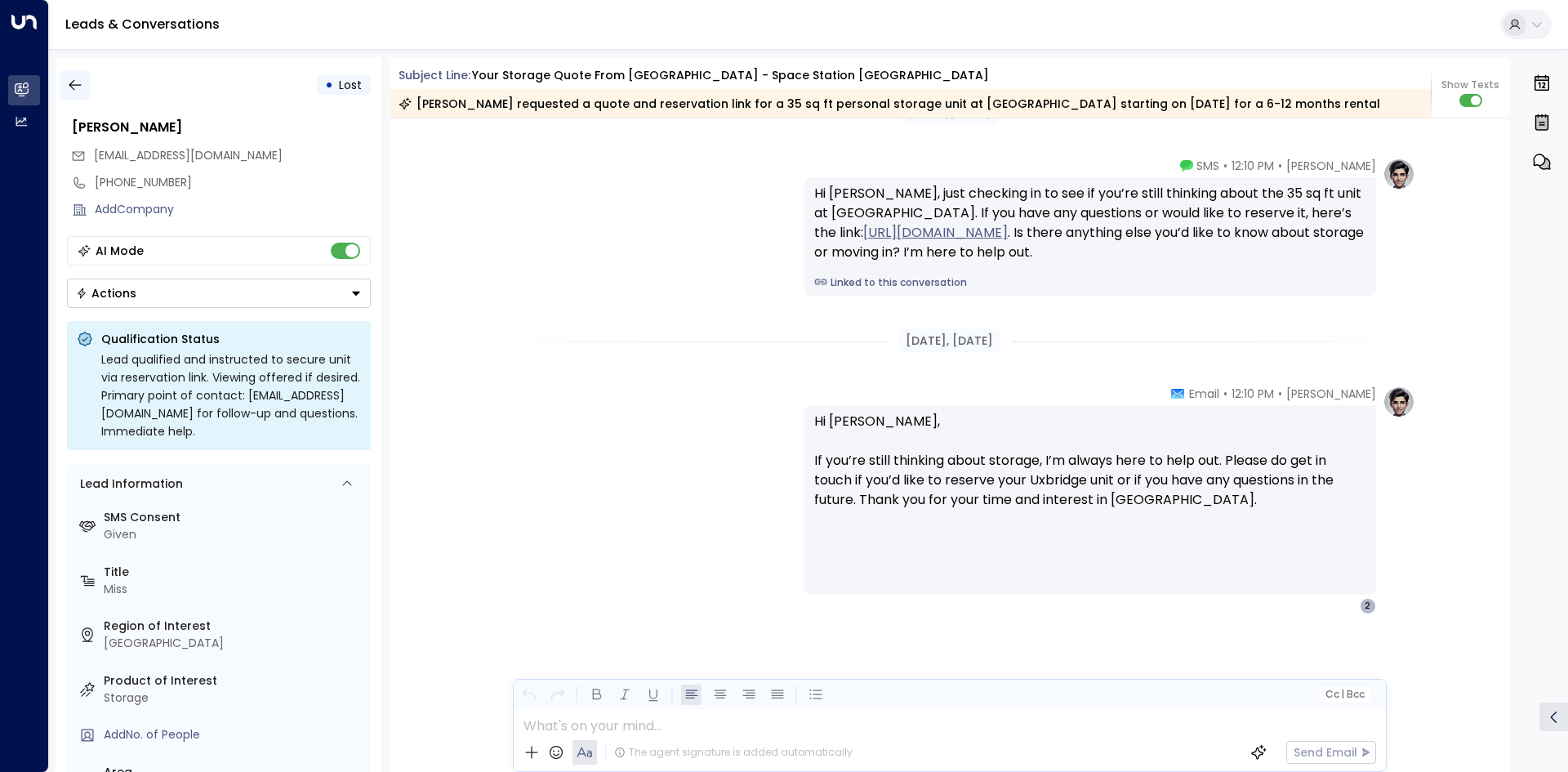
click at [76, 83] on icon "button" at bounding box center [75, 85] width 16 height 16
